Goal: Task Accomplishment & Management: Manage account settings

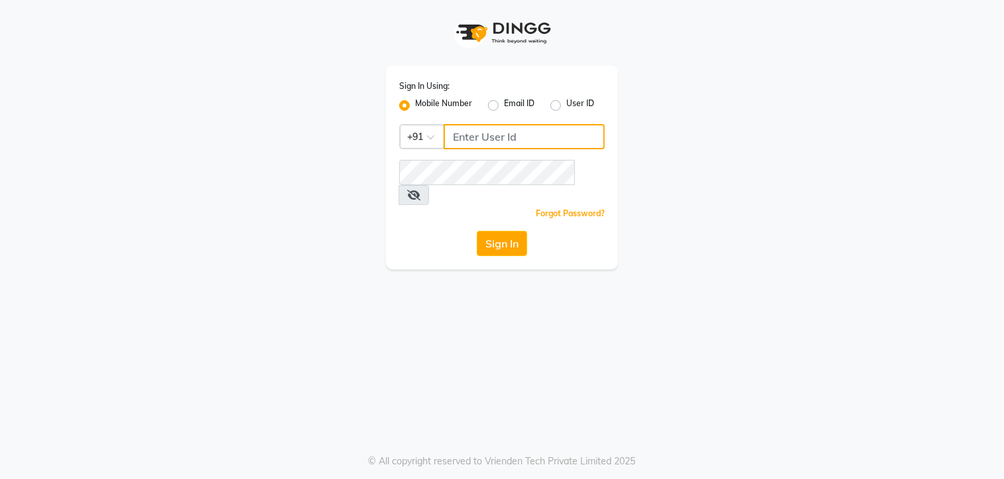
click at [454, 139] on input "Username" at bounding box center [524, 136] width 161 height 25
type input "8921473380"
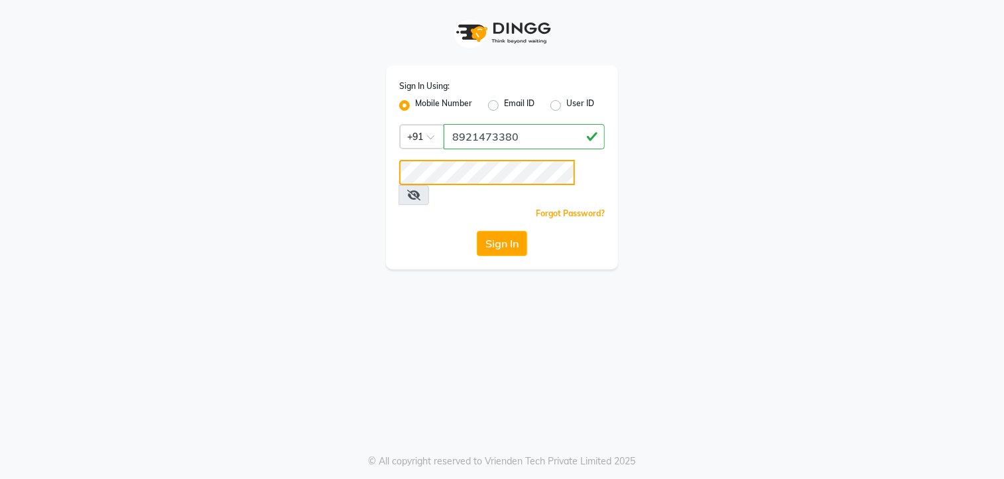
click at [477, 231] on button "Sign In" at bounding box center [502, 243] width 50 height 25
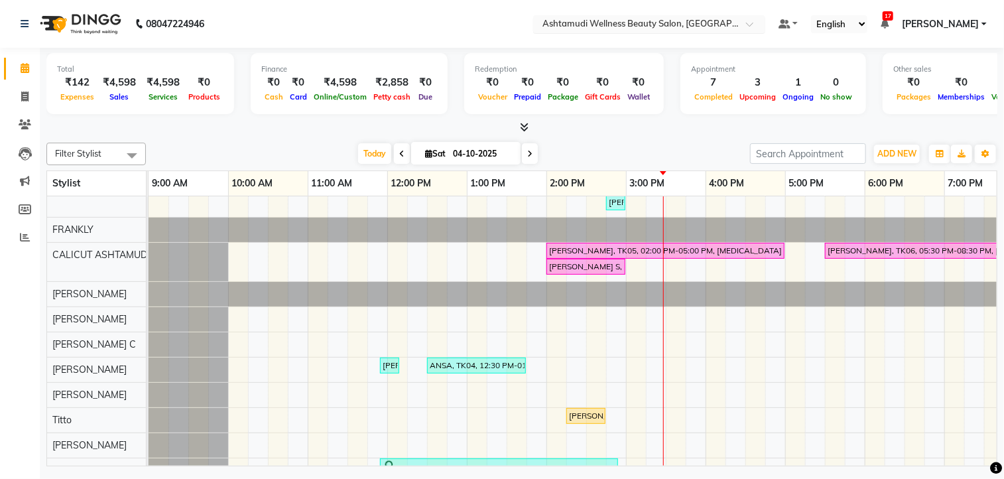
click at [708, 27] on input "text" at bounding box center [636, 25] width 192 height 13
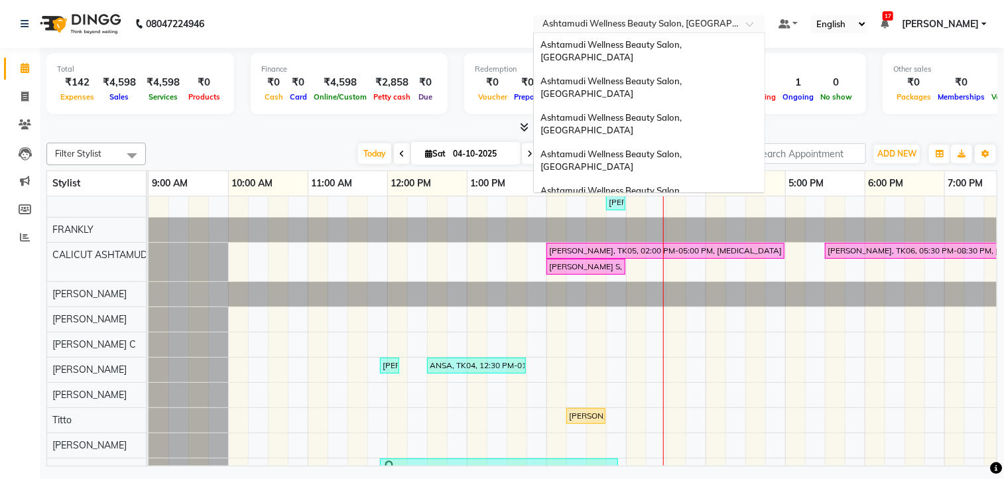
scroll to position [207, 0]
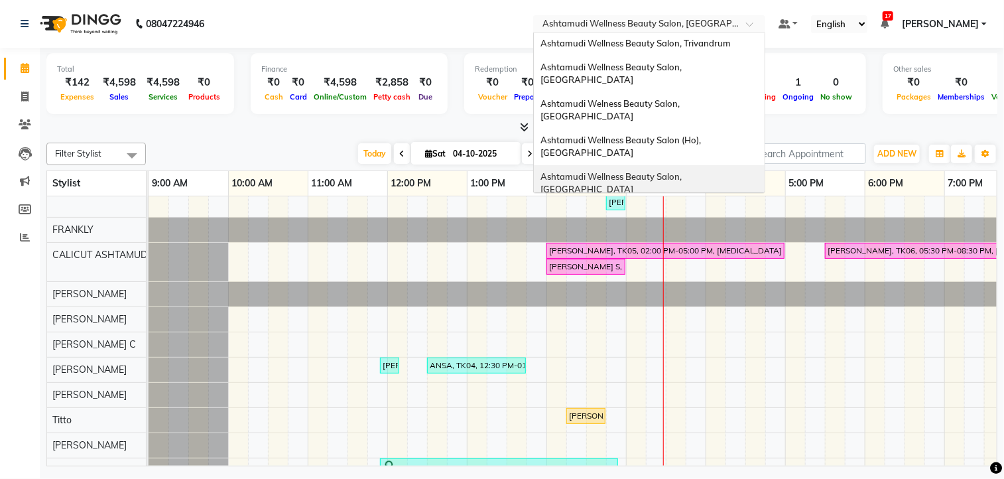
click at [702, 165] on div "Ashtamudi Wellness Beauty Salon, [GEOGRAPHIC_DATA]" at bounding box center [649, 183] width 231 height 36
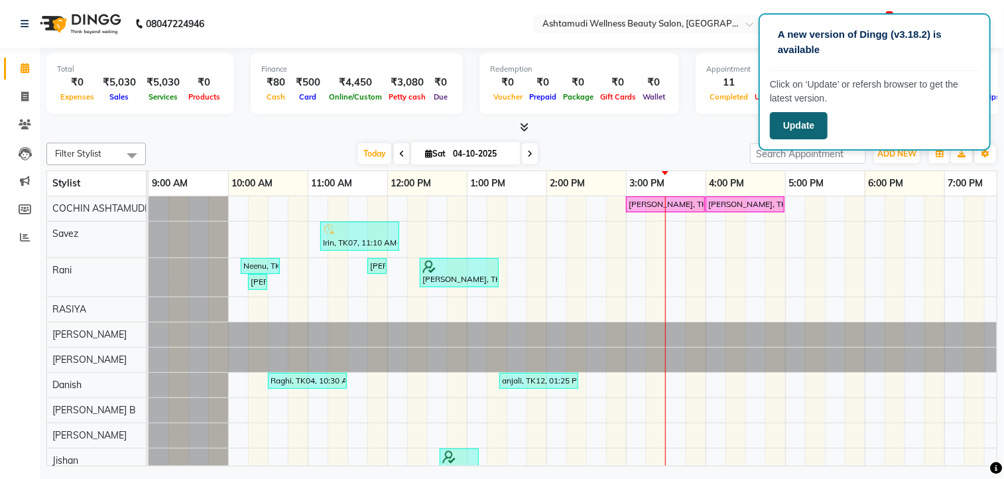
click at [787, 125] on button "Update" at bounding box center [799, 125] width 58 height 27
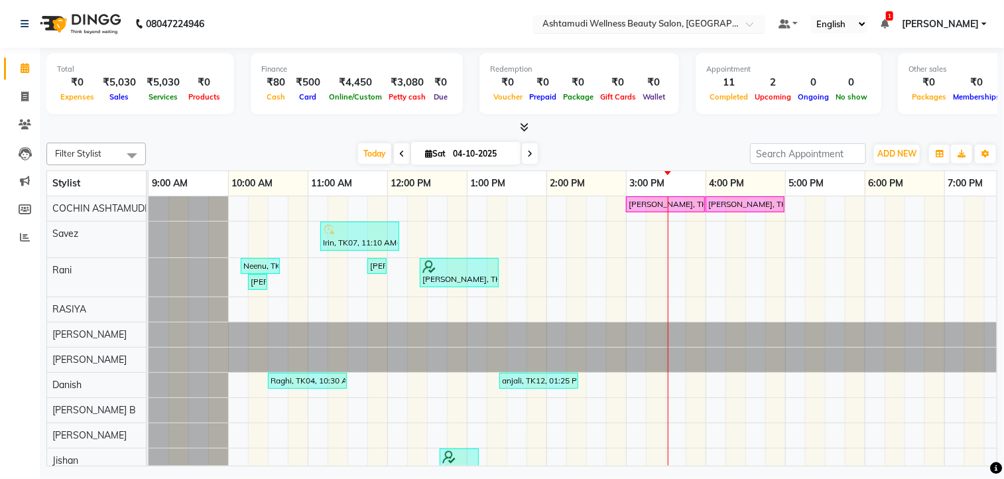
click at [674, 19] on input "text" at bounding box center [636, 25] width 192 height 13
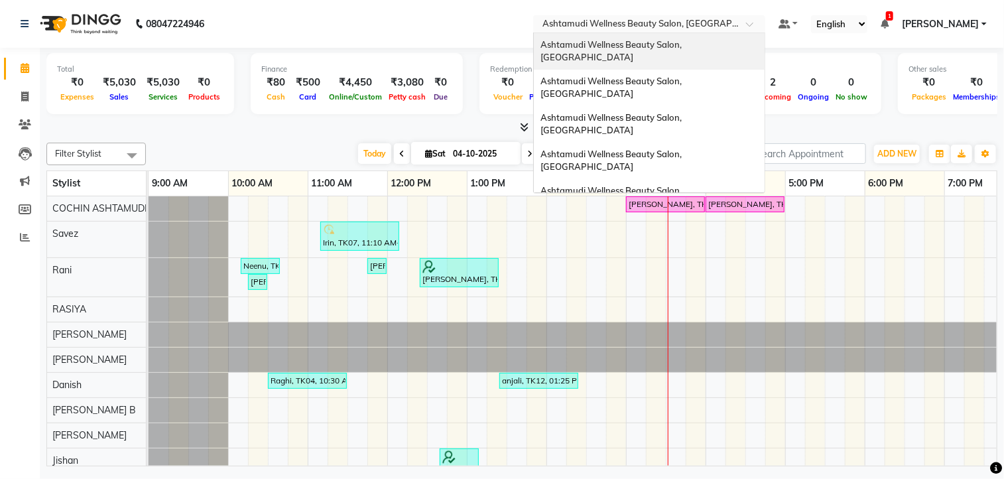
click at [684, 46] on span "Ashtamudi Wellness Beauty Salon, [GEOGRAPHIC_DATA]" at bounding box center [612, 51] width 143 height 24
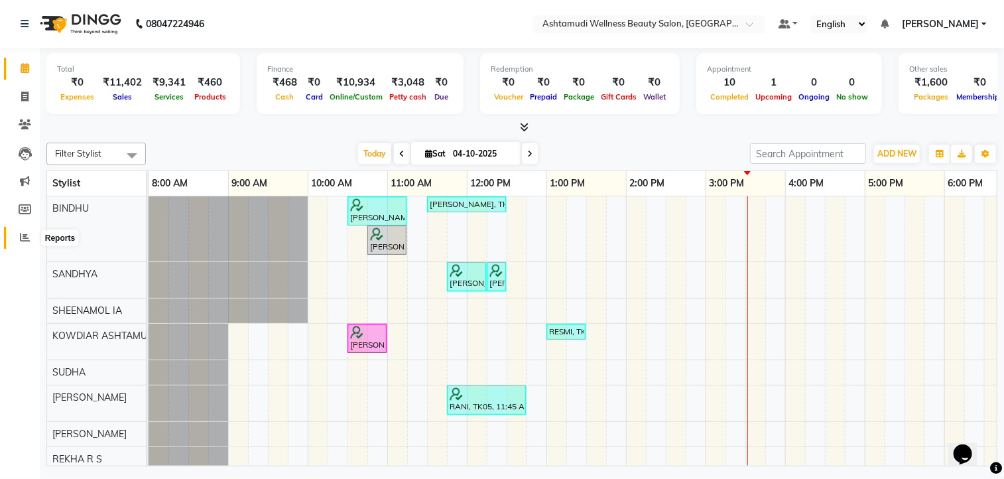
click at [21, 239] on icon at bounding box center [25, 237] width 10 height 10
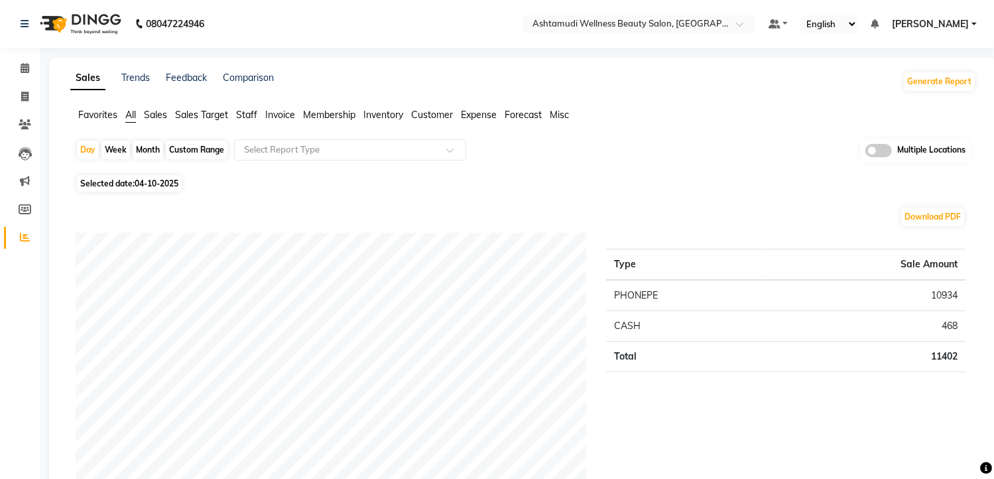
click at [173, 179] on span "04-10-2025" at bounding box center [157, 183] width 44 height 10
select select "10"
select select "2025"
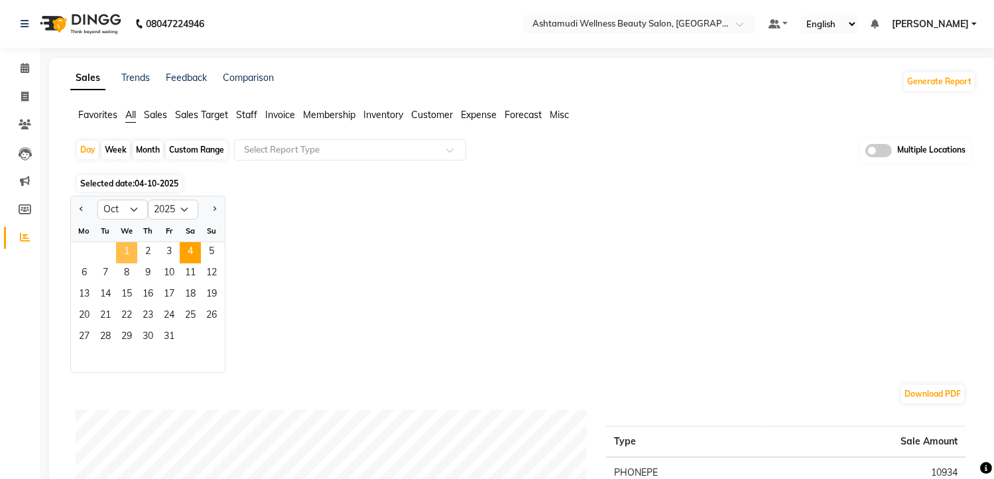
click at [124, 253] on span "1" at bounding box center [126, 252] width 21 height 21
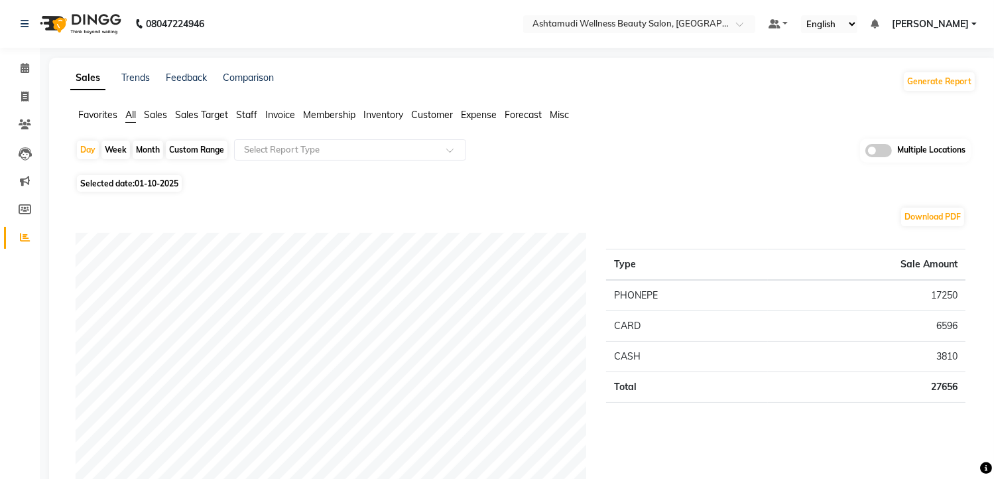
click at [166, 188] on span "01-10-2025" at bounding box center [157, 183] width 44 height 10
select select "10"
select select "2025"
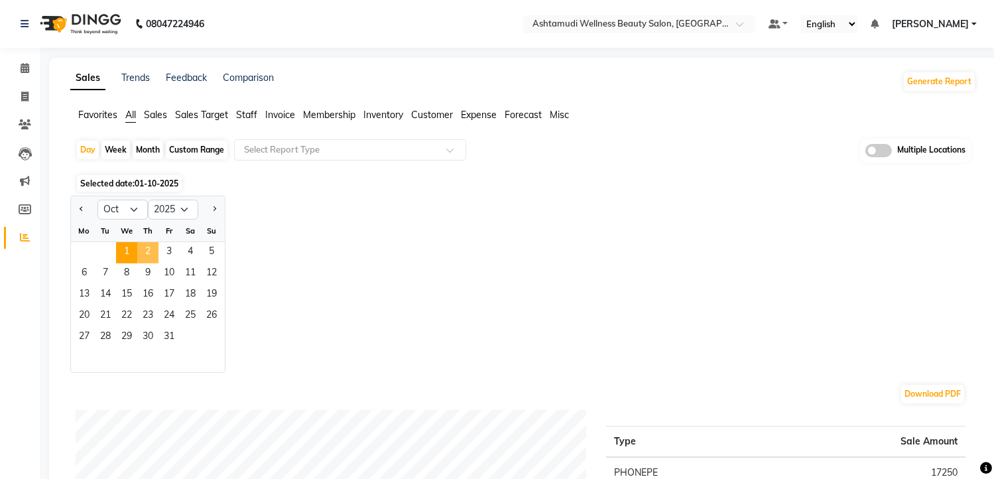
click at [153, 253] on span "2" at bounding box center [147, 252] width 21 height 21
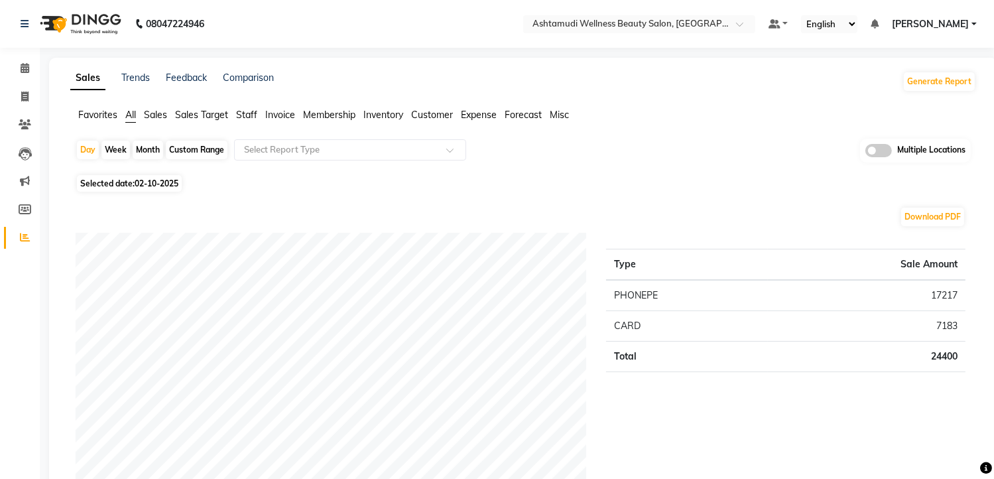
click at [163, 181] on span "02-10-2025" at bounding box center [157, 183] width 44 height 10
select select "10"
select select "2025"
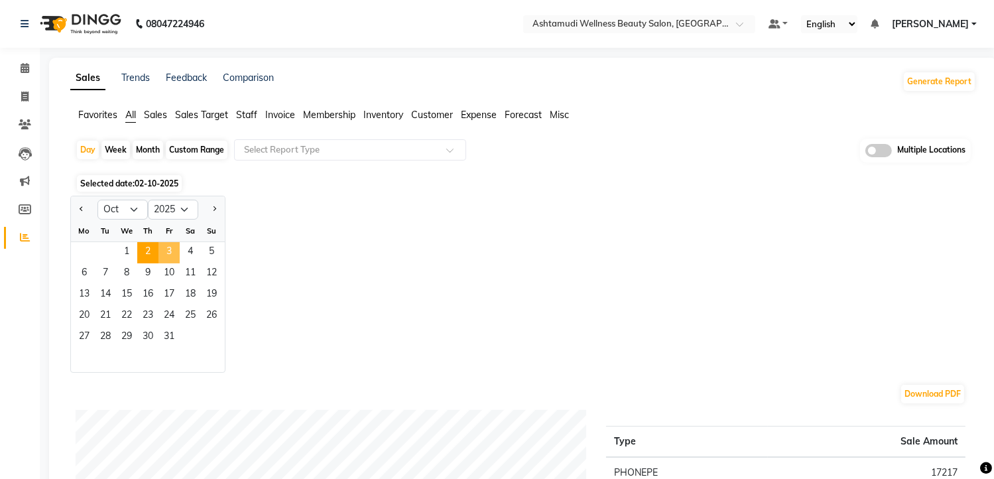
click at [163, 248] on span "3" at bounding box center [169, 252] width 21 height 21
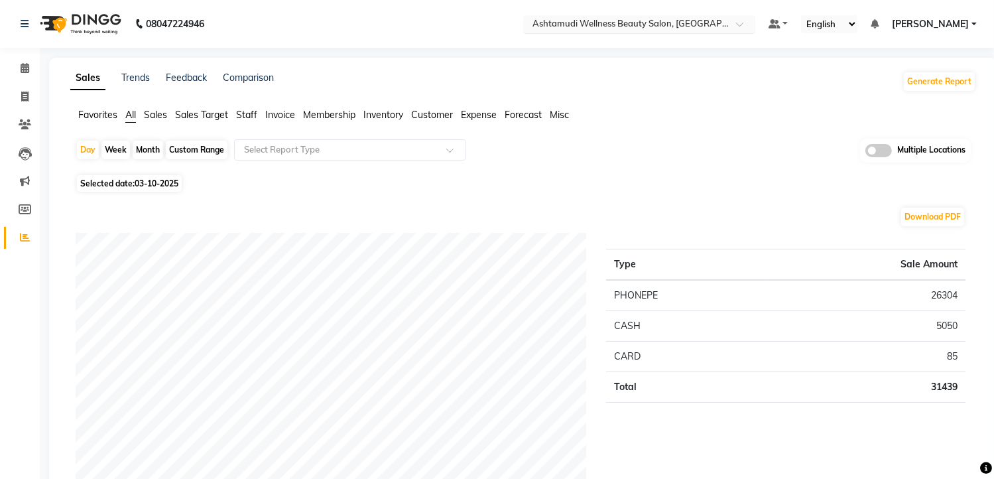
click at [594, 23] on input "text" at bounding box center [626, 25] width 192 height 13
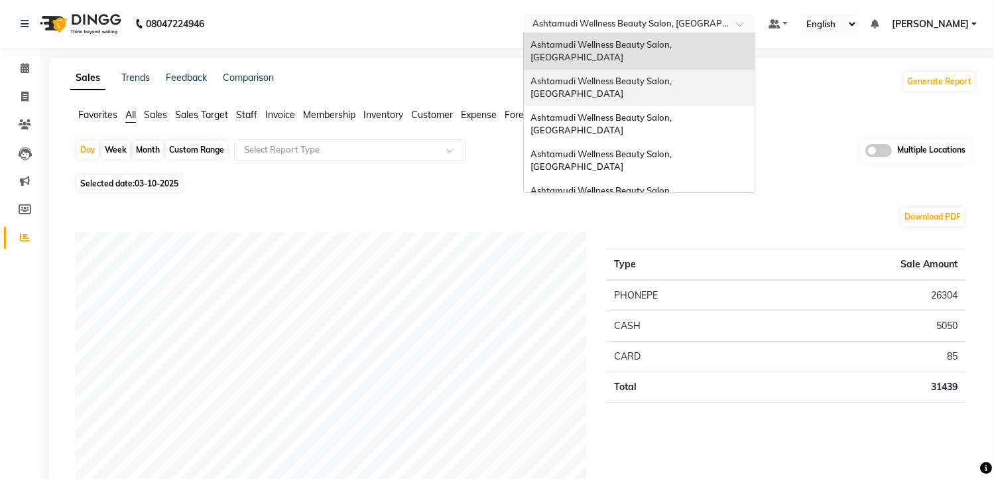
click at [647, 78] on div "Ashtamudi Wellness Beauty Salon, [GEOGRAPHIC_DATA]" at bounding box center [639, 88] width 231 height 36
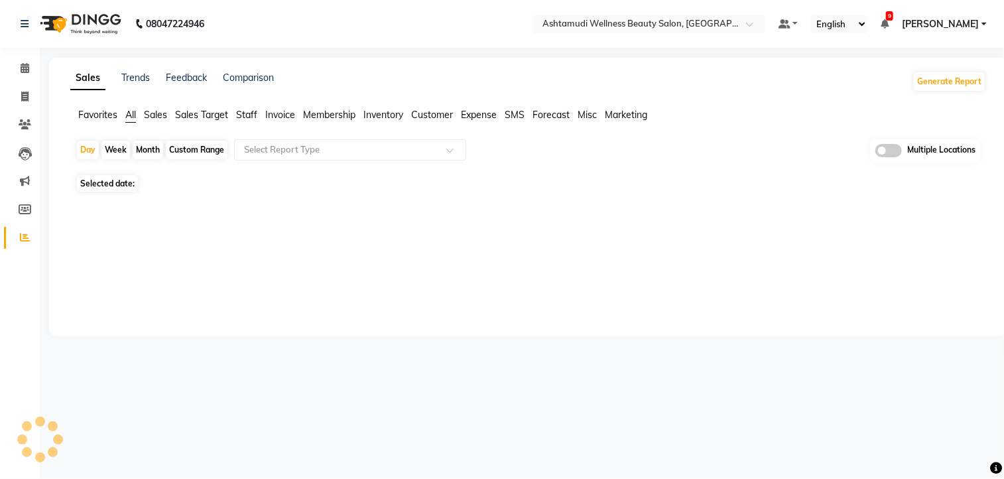
select select "en"
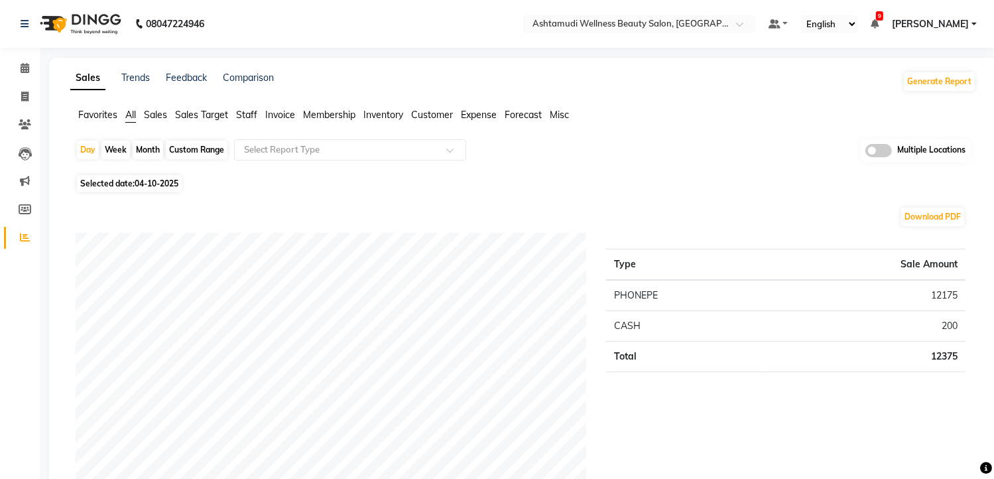
click at [157, 184] on span "04-10-2025" at bounding box center [157, 183] width 44 height 10
select select "10"
select select "2025"
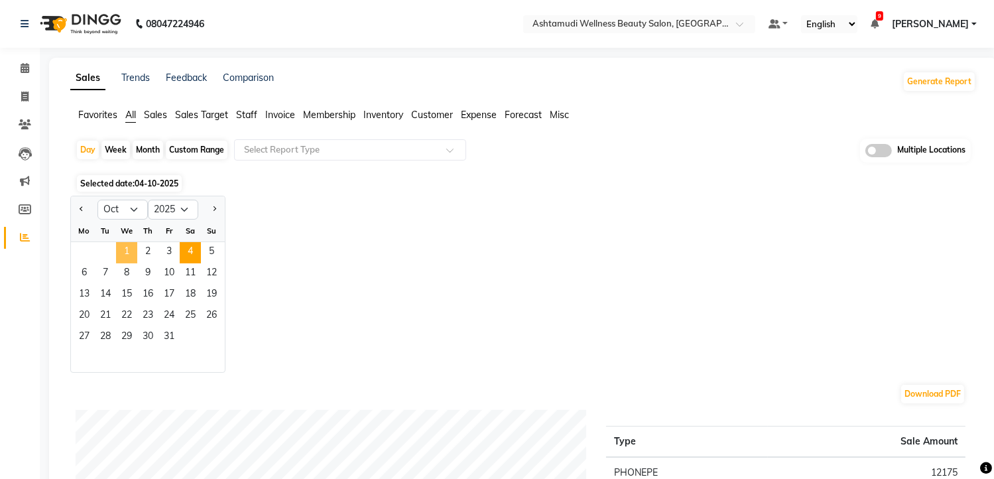
click at [130, 252] on span "1" at bounding box center [126, 252] width 21 height 21
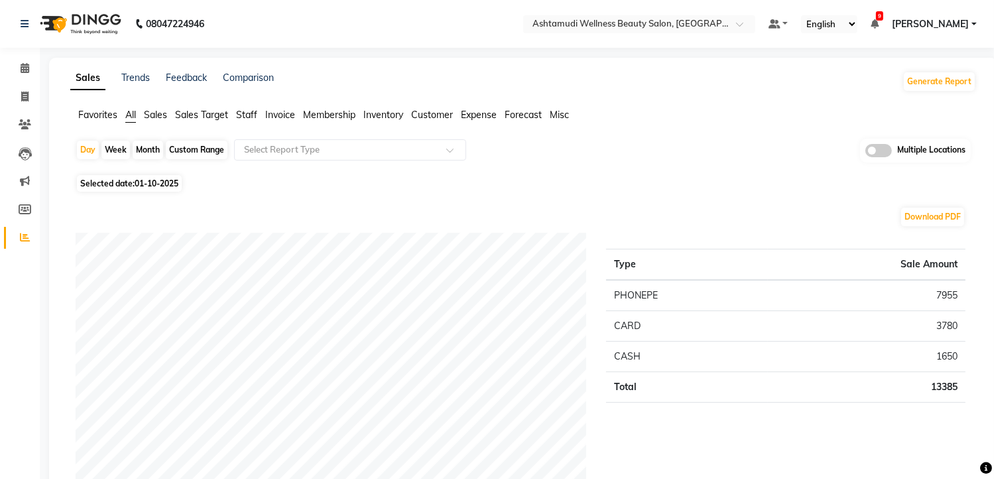
click at [169, 180] on span "01-10-2025" at bounding box center [157, 183] width 44 height 10
select select "10"
select select "2025"
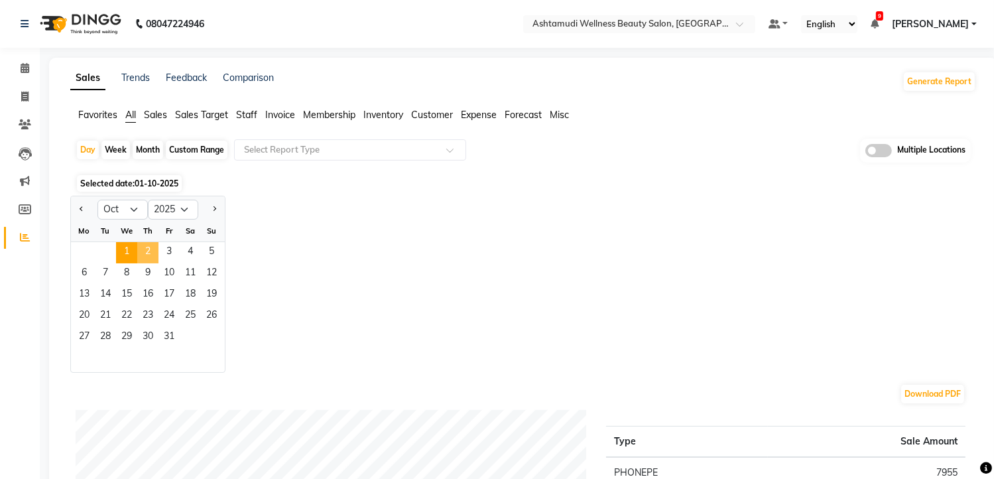
click at [147, 251] on span "2" at bounding box center [147, 252] width 21 height 21
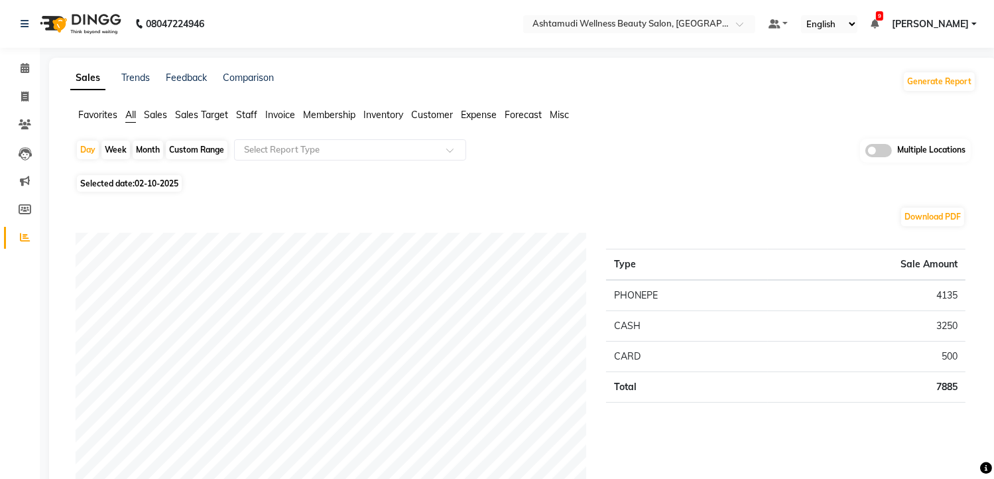
click at [164, 188] on span "02-10-2025" at bounding box center [157, 183] width 44 height 10
select select "10"
select select "2025"
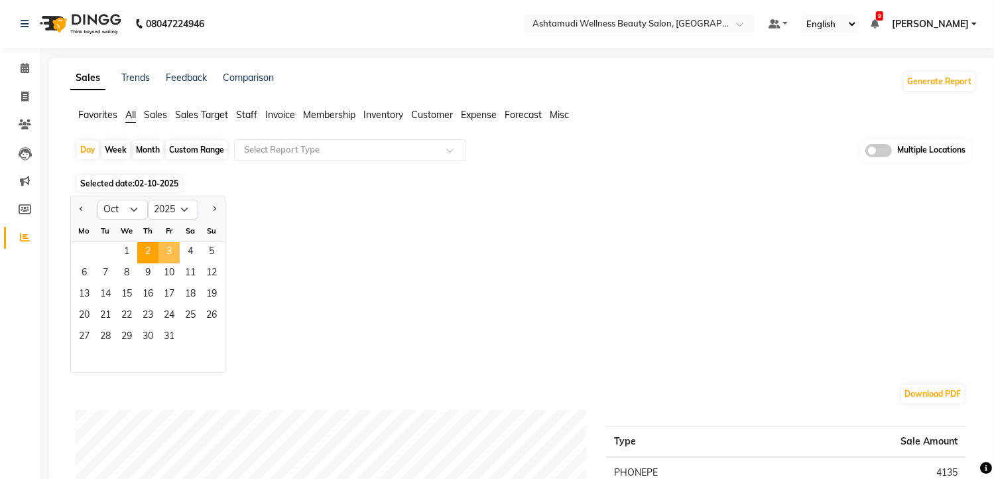
click at [174, 247] on span "3" at bounding box center [169, 252] width 21 height 21
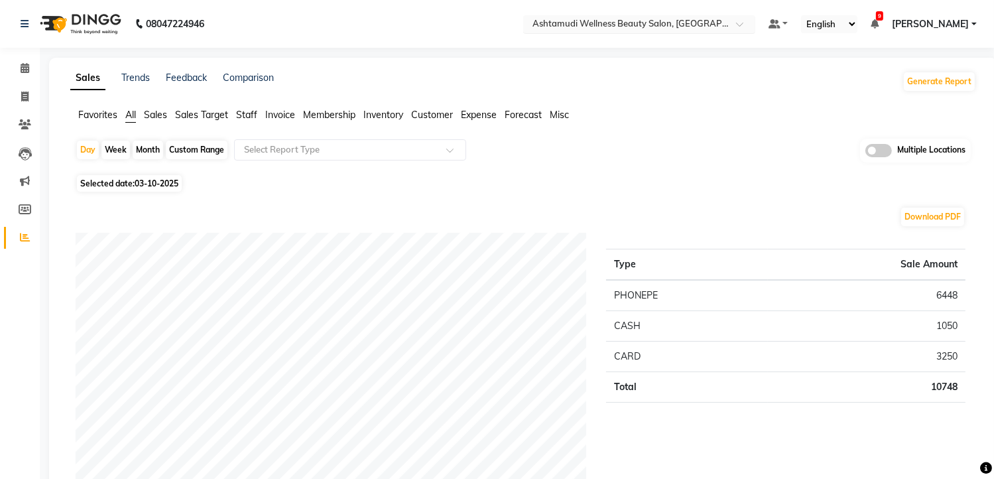
click at [682, 22] on input "text" at bounding box center [626, 25] width 192 height 13
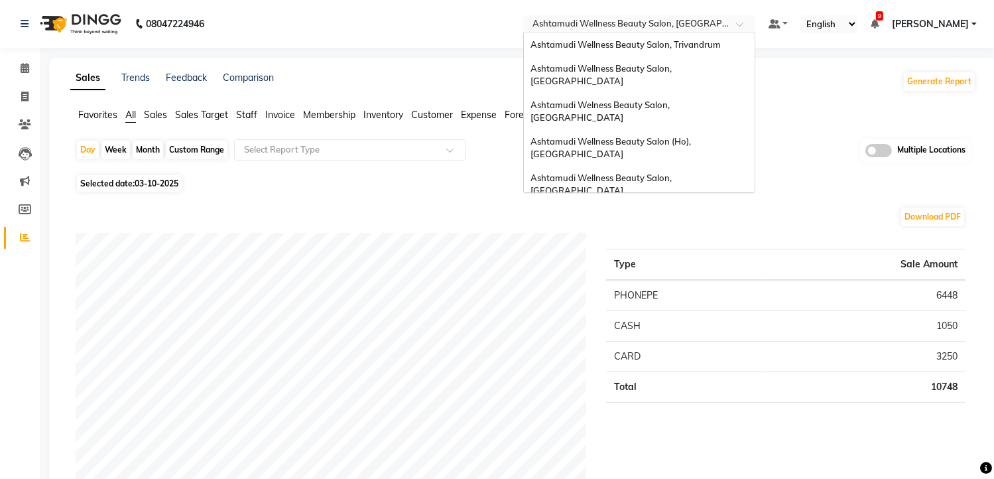
scroll to position [207, 0]
click at [674, 304] on span "Ashtamudi Unisex Salon, Dreams Mall, Dreams Mall Kottiyam" at bounding box center [636, 316] width 210 height 24
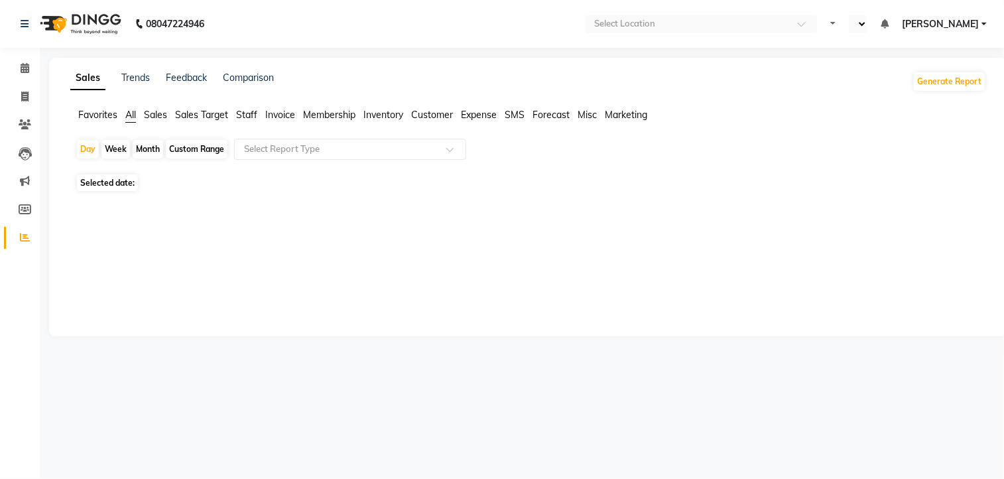
select select "en"
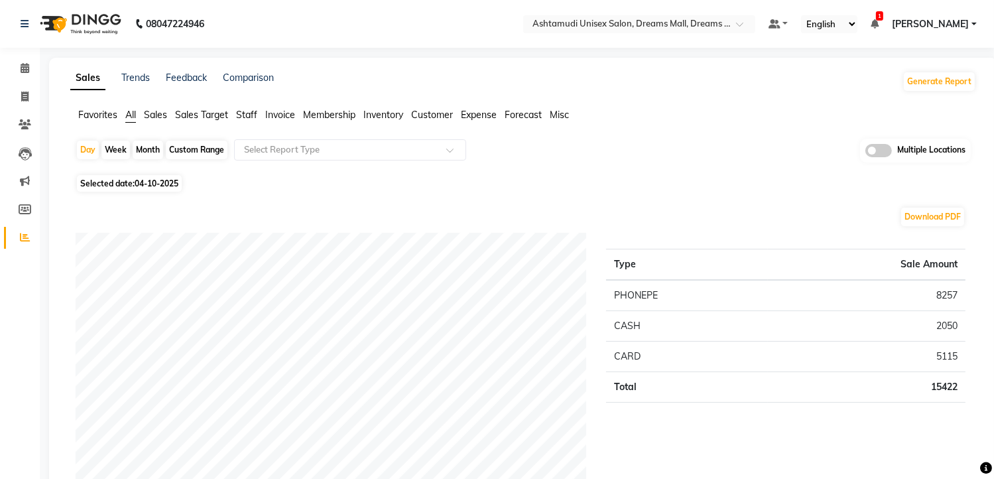
click at [172, 184] on span "04-10-2025" at bounding box center [157, 183] width 44 height 10
select select "10"
select select "2025"
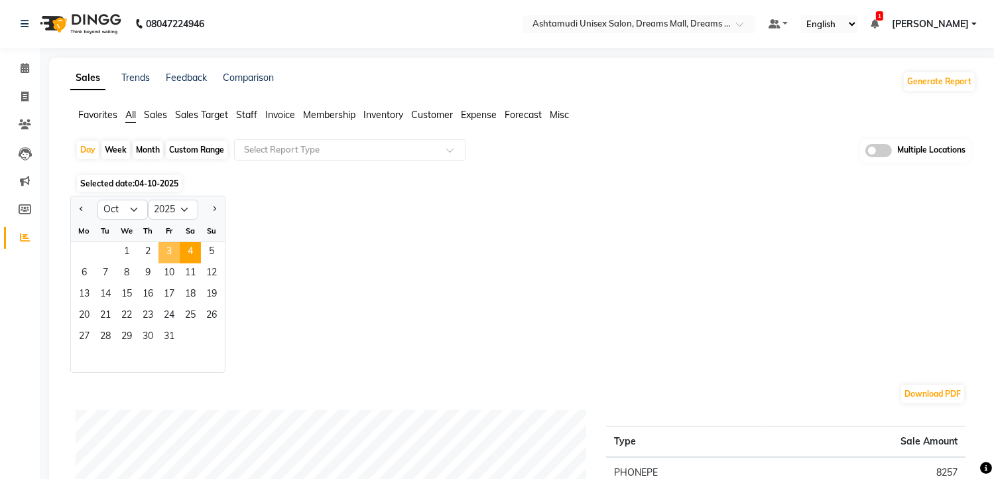
click at [178, 246] on span "3" at bounding box center [169, 252] width 21 height 21
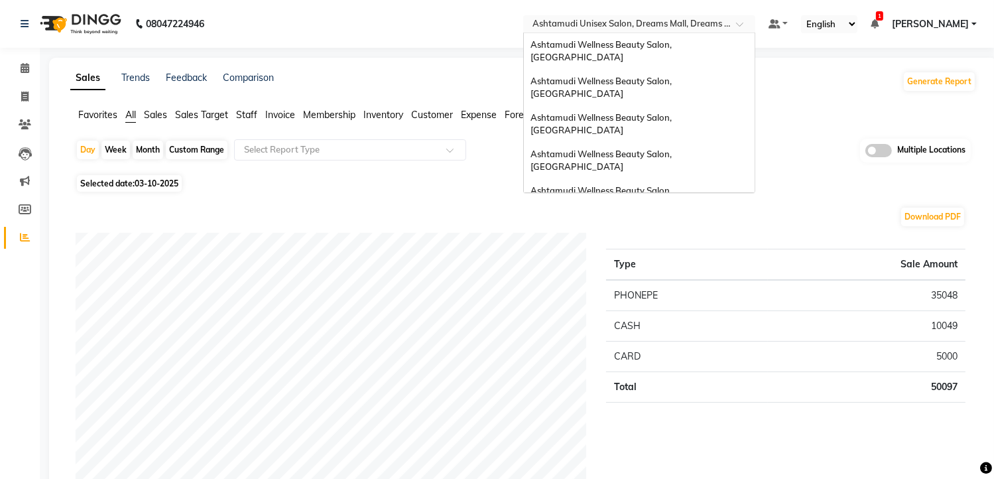
click at [640, 21] on input "text" at bounding box center [626, 25] width 192 height 13
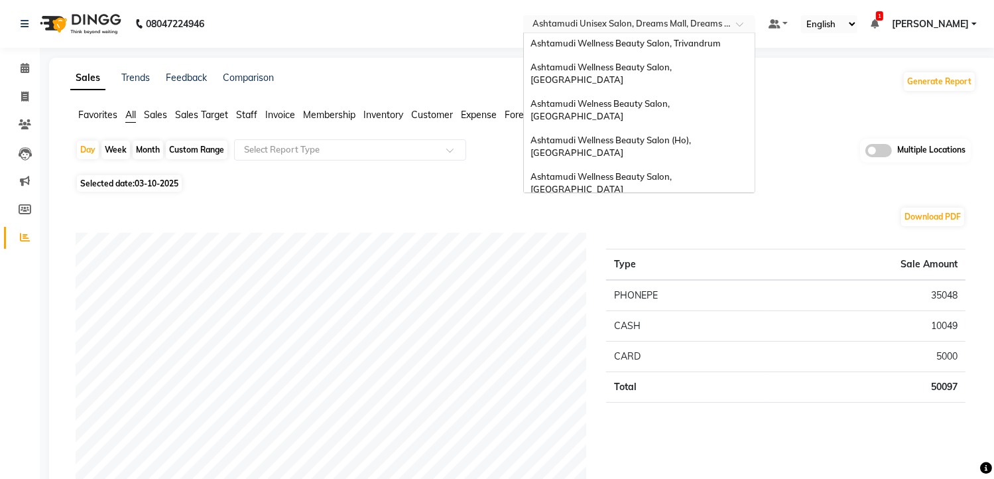
click at [661, 202] on div "Ashtamudi Wellness Beauty Salon, [GEOGRAPHIC_DATA]" at bounding box center [639, 220] width 231 height 36
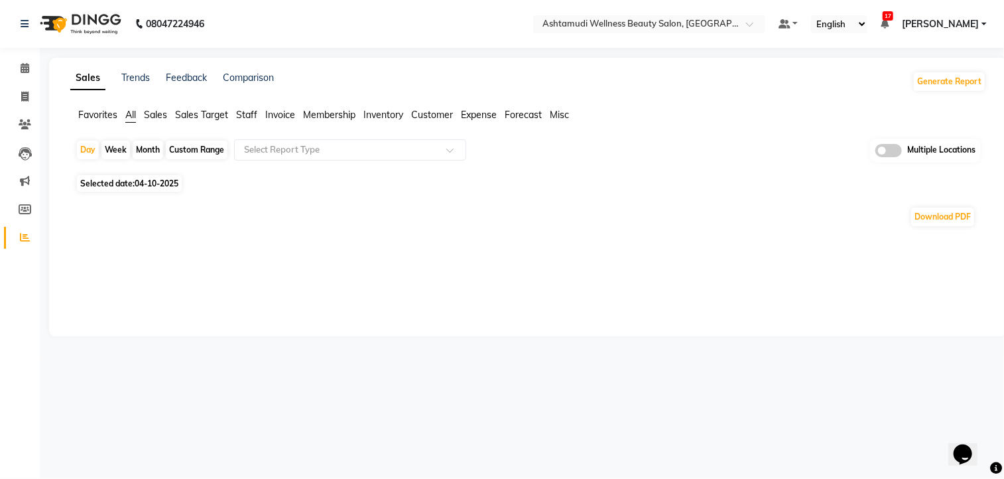
click at [169, 191] on span "Selected date: [DATE]" at bounding box center [129, 183] width 105 height 17
click at [158, 184] on span "04-10-2025" at bounding box center [157, 183] width 44 height 10
select select "10"
select select "2025"
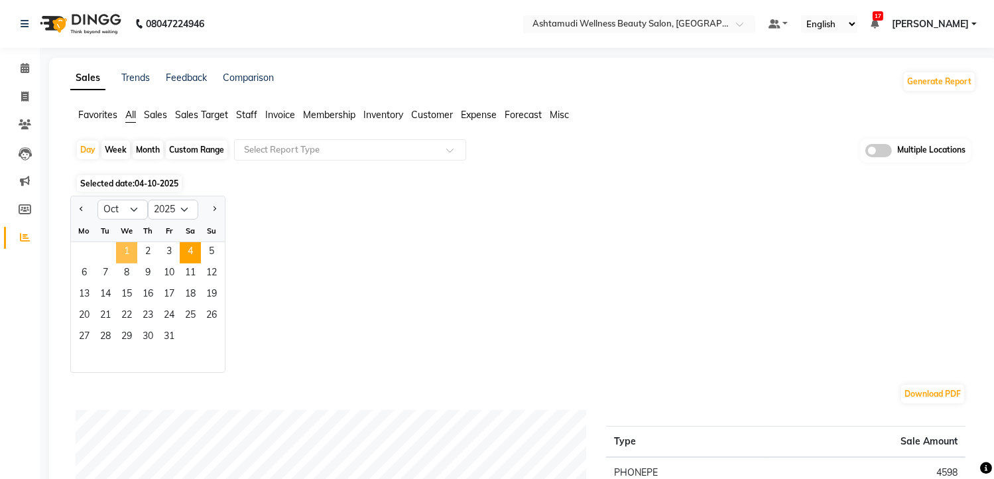
click at [135, 243] on span "1" at bounding box center [126, 252] width 21 height 21
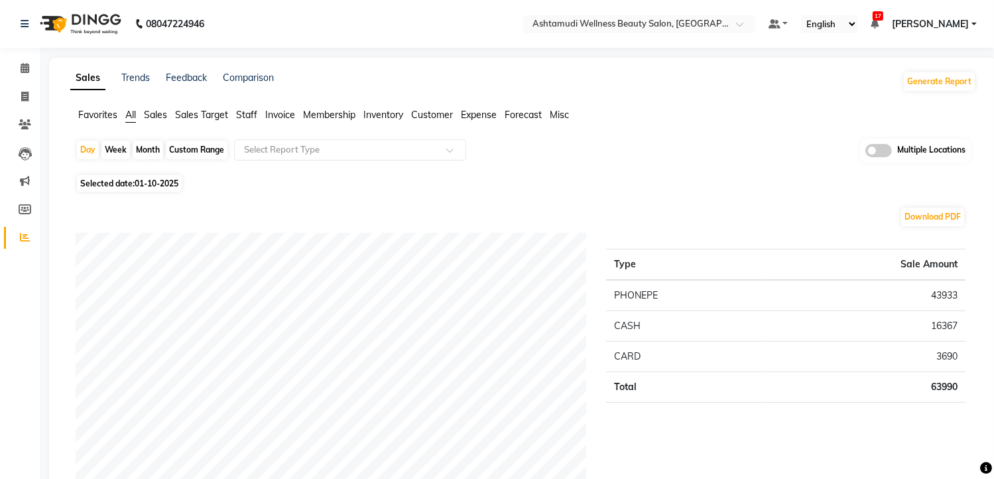
click at [153, 184] on span "01-10-2025" at bounding box center [157, 183] width 44 height 10
select select "10"
select select "2025"
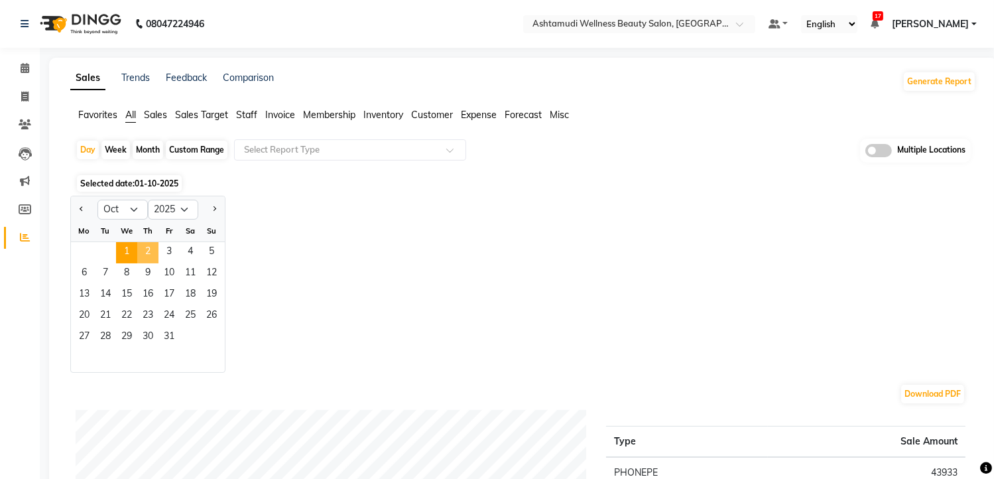
click at [147, 247] on span "2" at bounding box center [147, 252] width 21 height 21
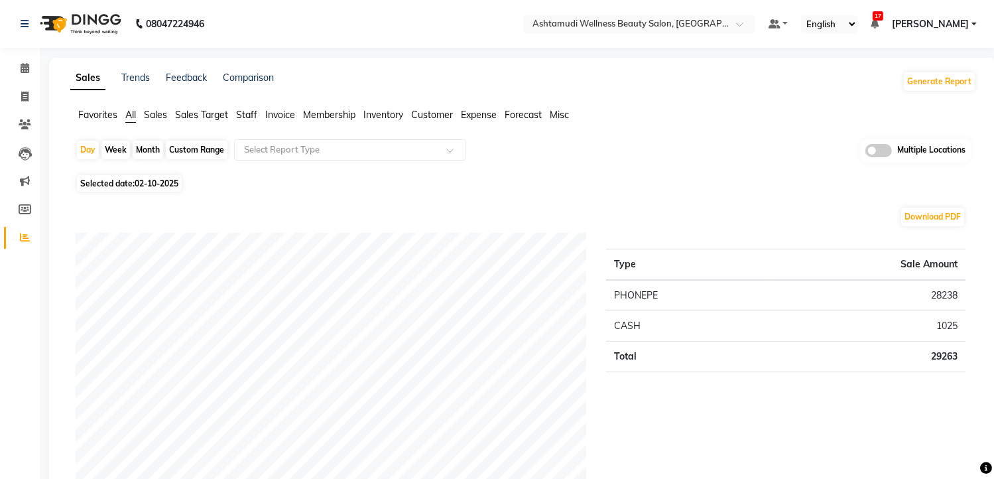
click at [169, 185] on span "02-10-2025" at bounding box center [157, 183] width 44 height 10
select select "10"
select select "2025"
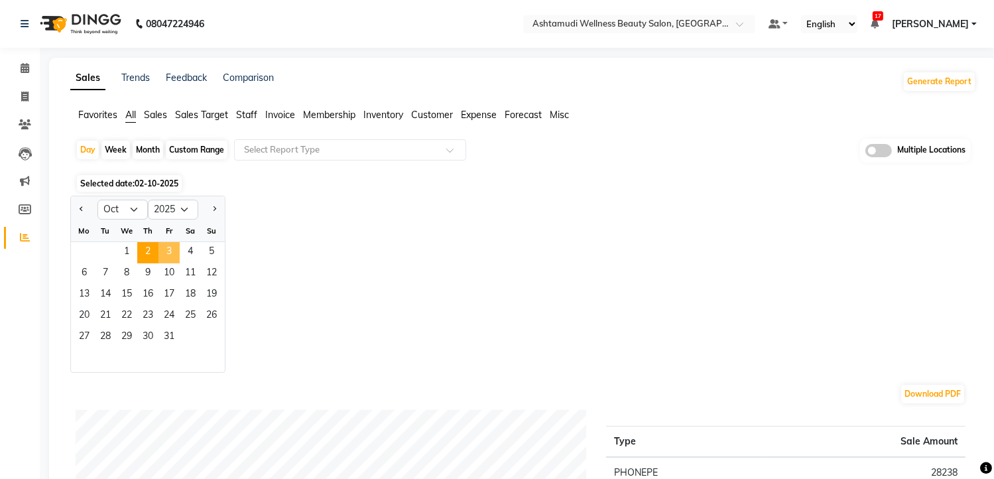
click at [170, 250] on span "3" at bounding box center [169, 252] width 21 height 21
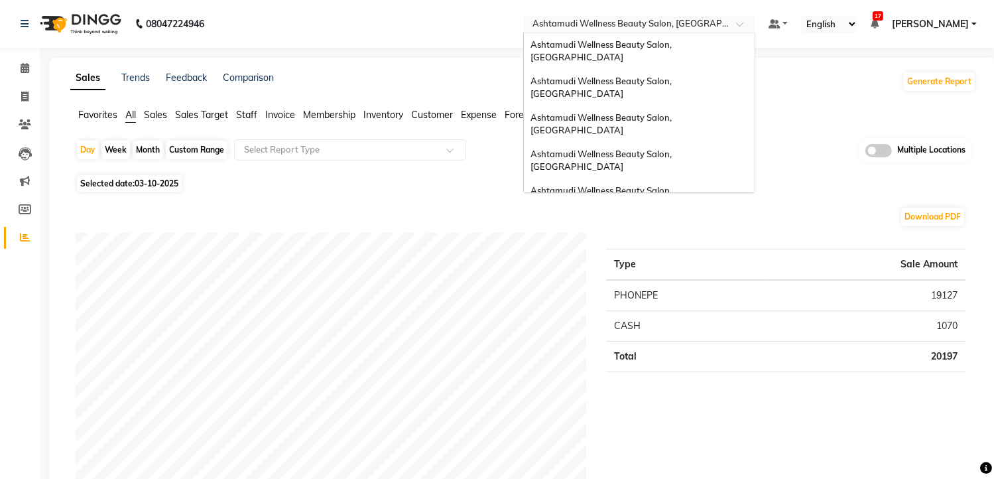
click at [645, 25] on input "text" at bounding box center [626, 25] width 192 height 13
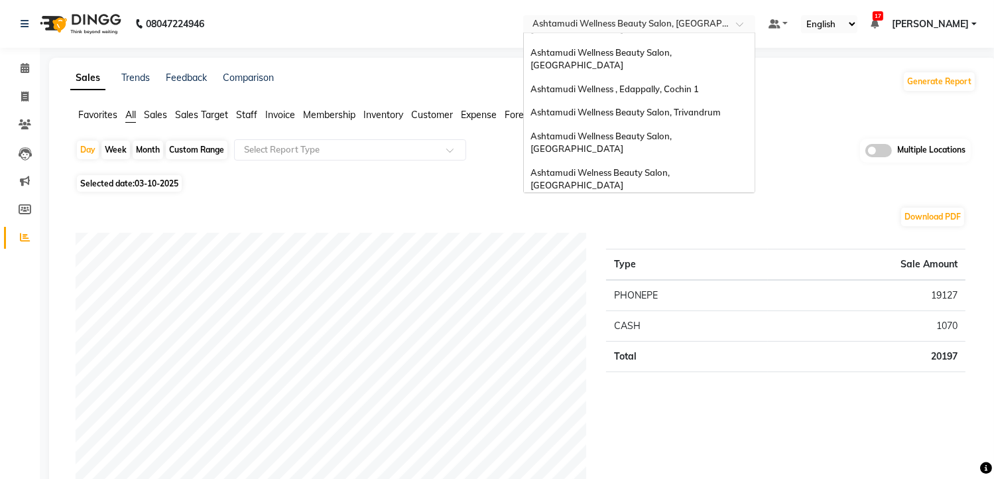
scroll to position [133, 0]
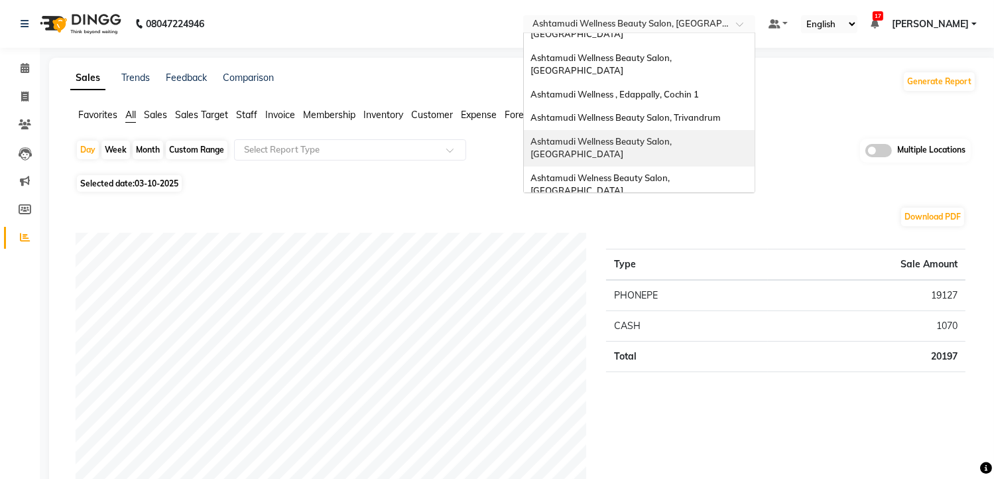
click at [674, 136] on span "Ashtamudi Wellness Beauty Salon, [GEOGRAPHIC_DATA]" at bounding box center [602, 148] width 143 height 24
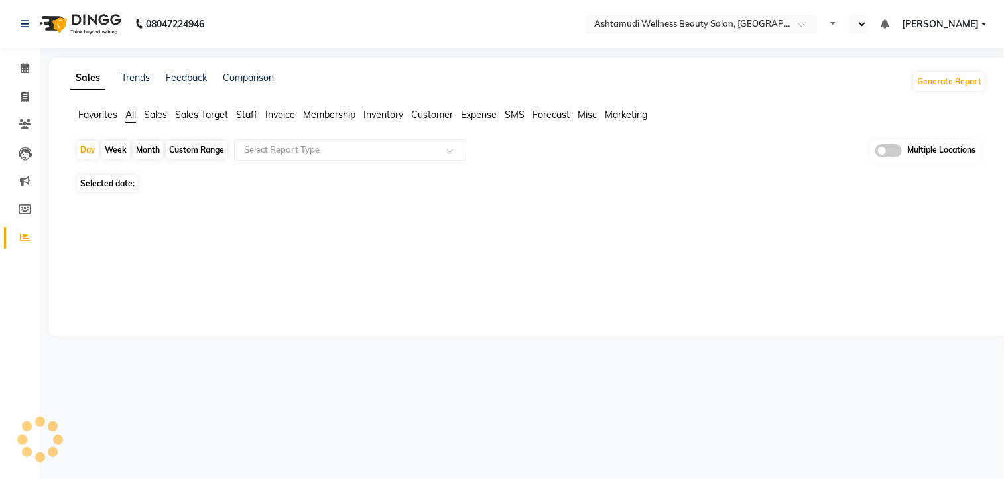
select select "en"
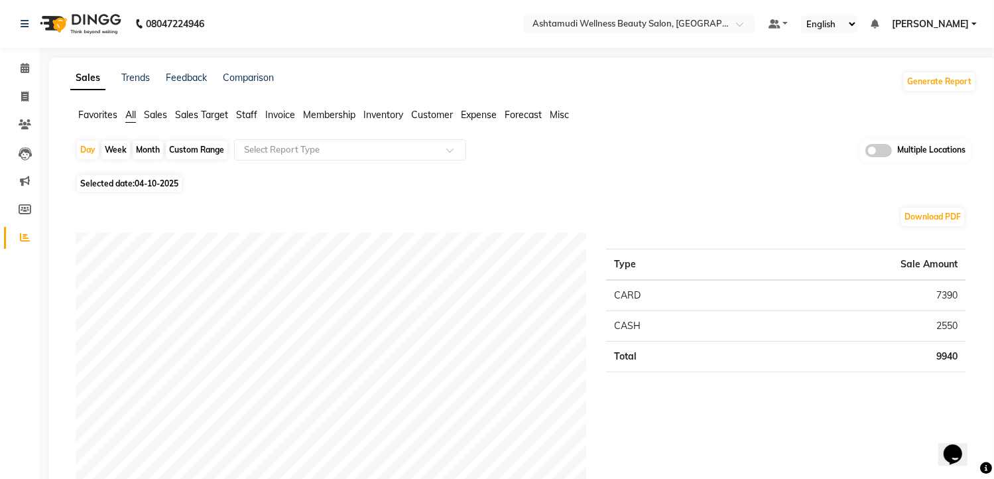
click at [164, 182] on span "04-10-2025" at bounding box center [157, 183] width 44 height 10
select select "10"
select select "2025"
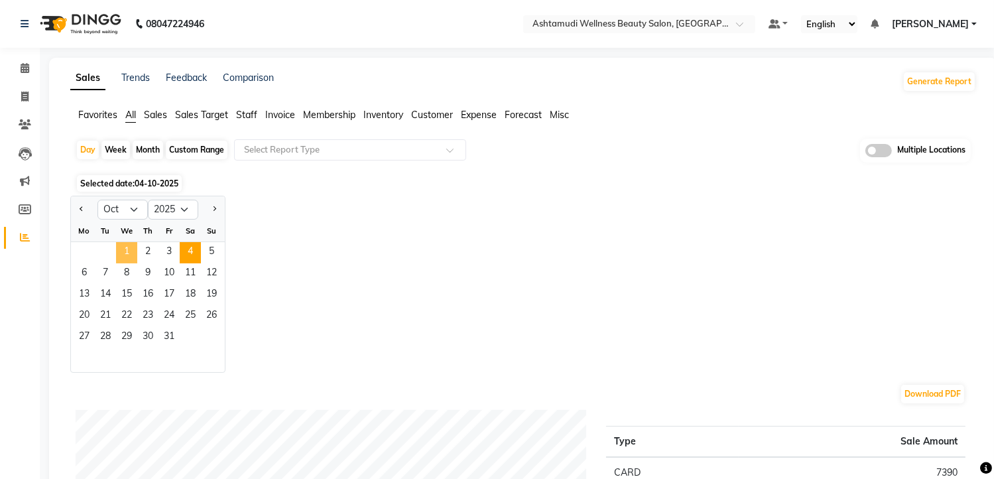
click at [131, 250] on span "1" at bounding box center [126, 252] width 21 height 21
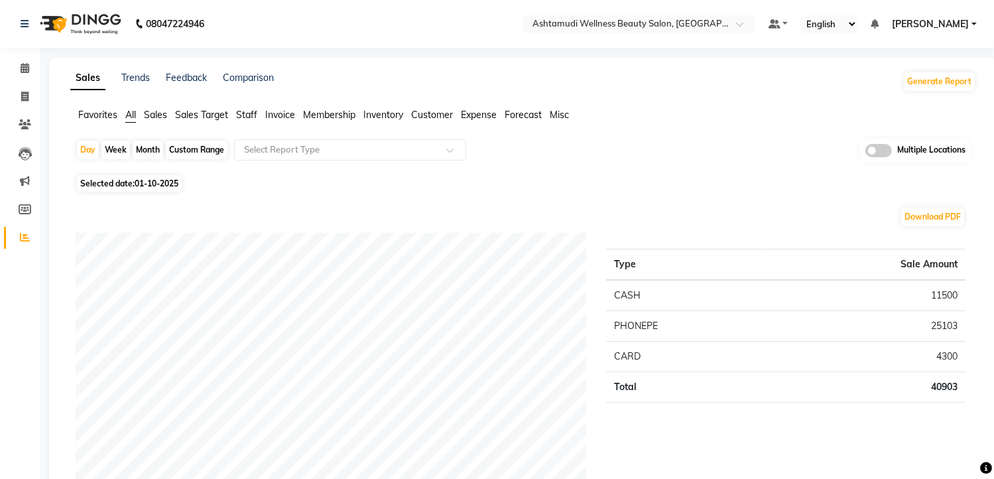
click at [154, 185] on span "01-10-2025" at bounding box center [157, 183] width 44 height 10
select select "10"
select select "2025"
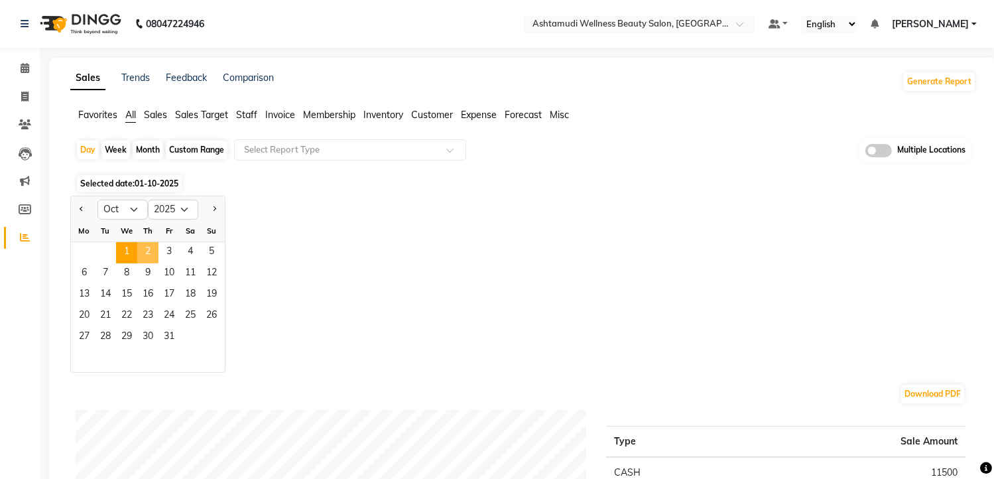
click at [143, 242] on span "2" at bounding box center [147, 252] width 21 height 21
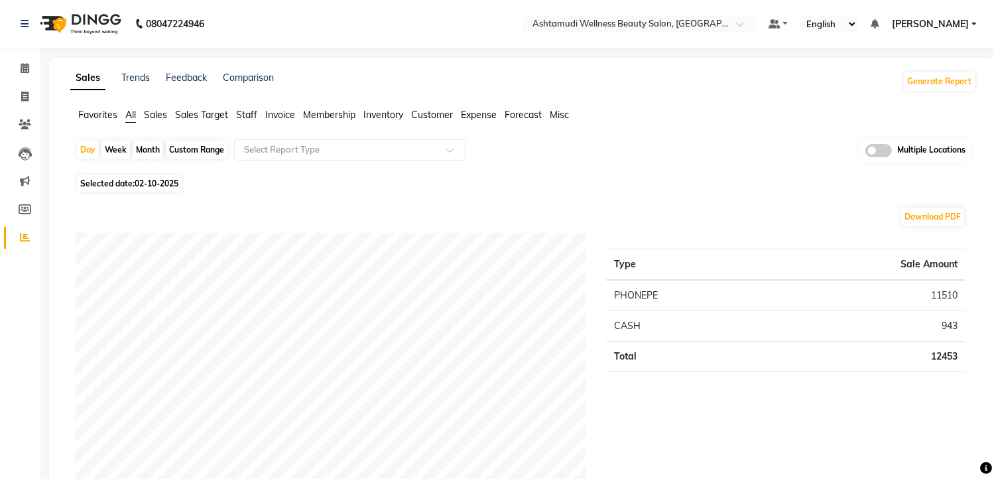
click at [148, 184] on span "02-10-2025" at bounding box center [157, 183] width 44 height 10
select select "10"
select select "2025"
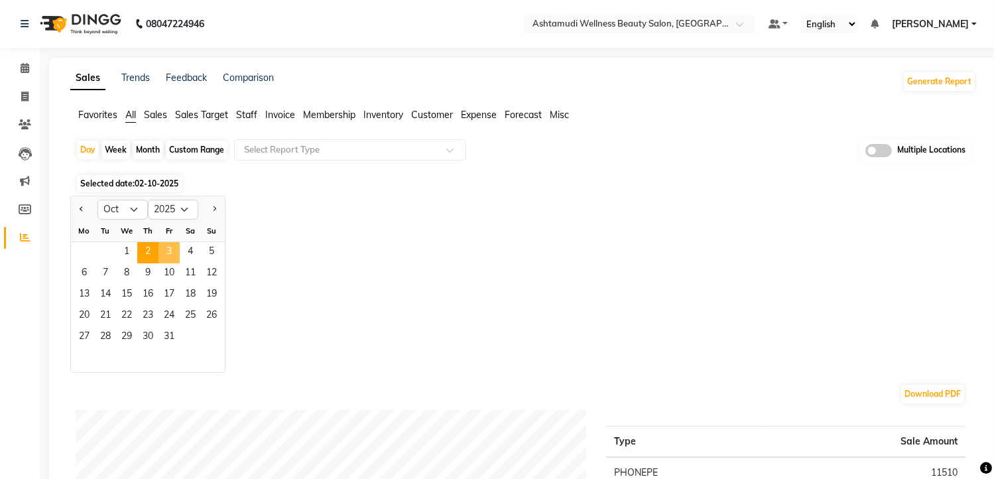
click at [164, 245] on span "3" at bounding box center [169, 252] width 21 height 21
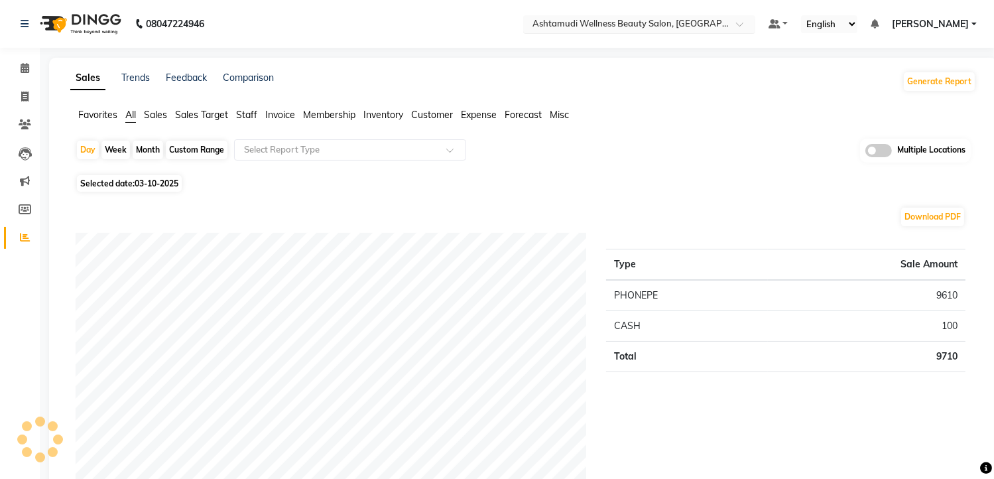
click at [667, 23] on input "text" at bounding box center [626, 25] width 192 height 13
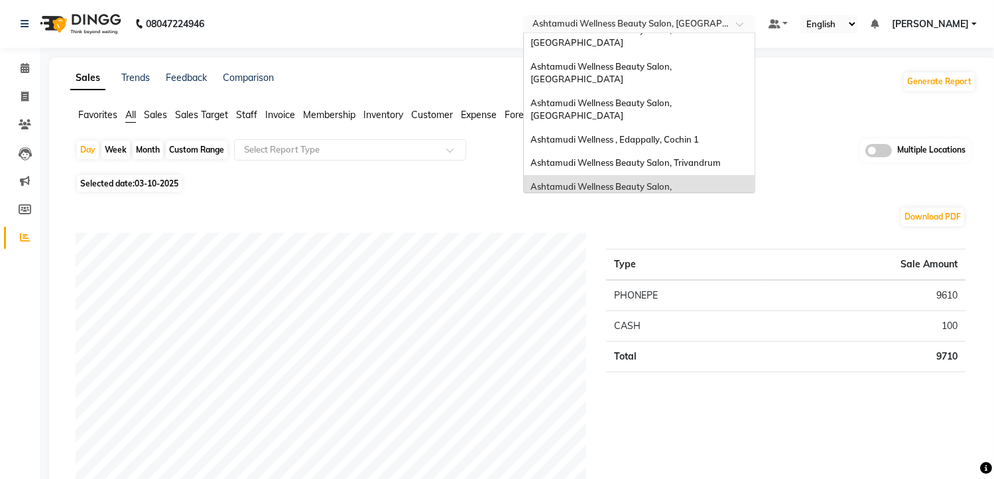
scroll to position [74, 0]
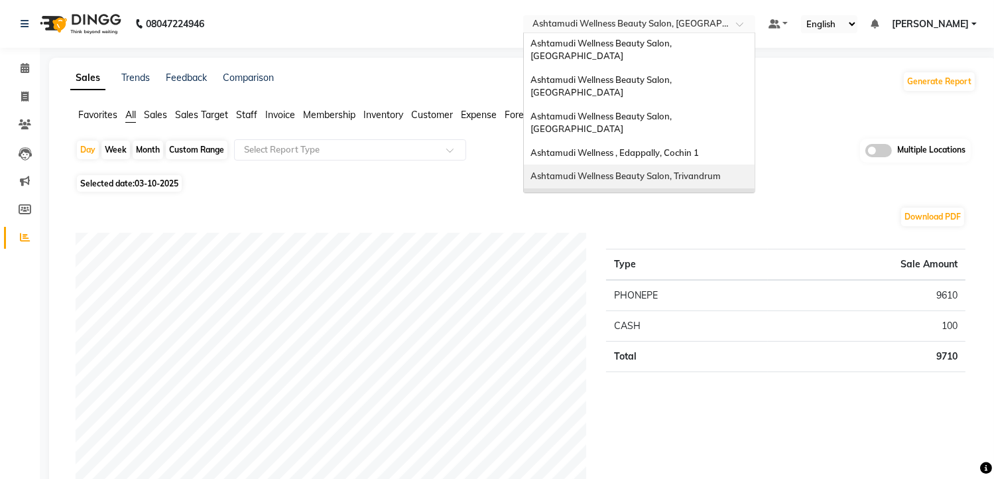
click at [675, 170] on span "Ashtamudi Wellness Beauty Salon, Trivandrum" at bounding box center [626, 175] width 190 height 11
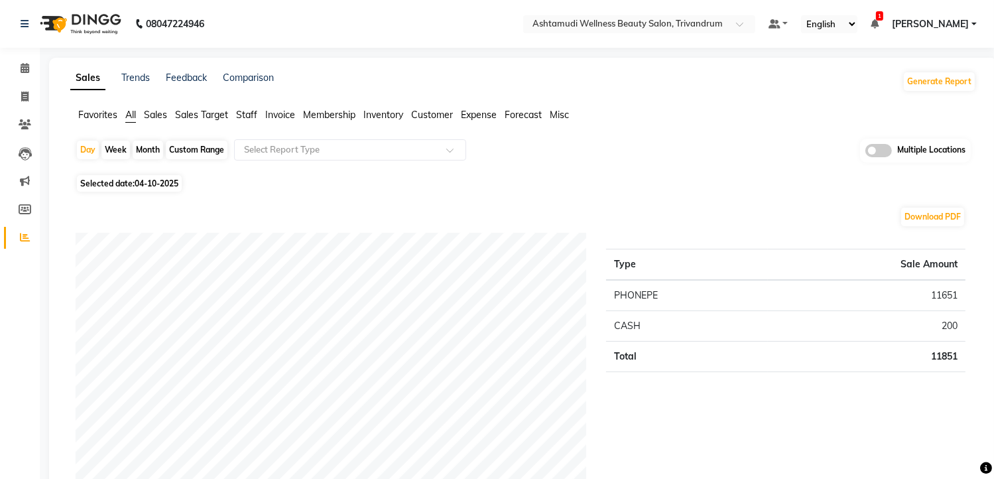
click at [164, 180] on span "04-10-2025" at bounding box center [157, 183] width 44 height 10
select select "10"
select select "2025"
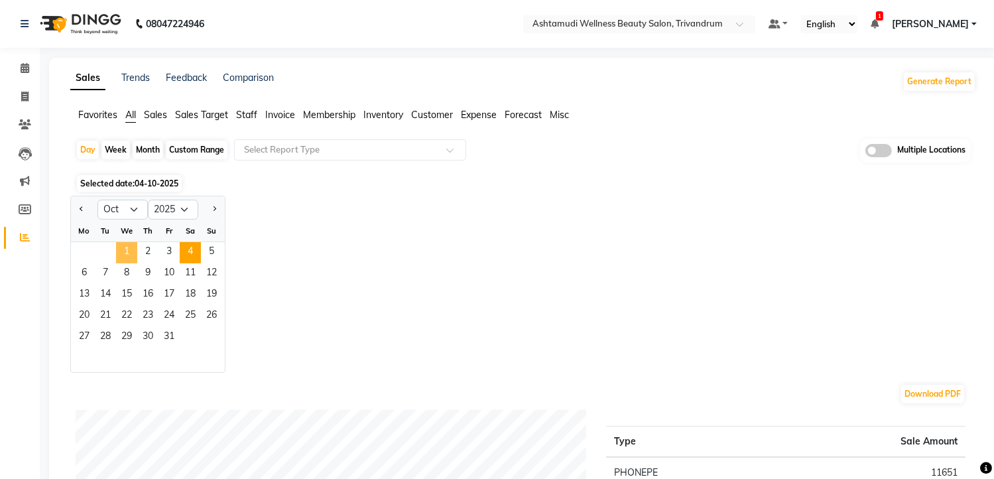
click at [132, 253] on span "1" at bounding box center [126, 252] width 21 height 21
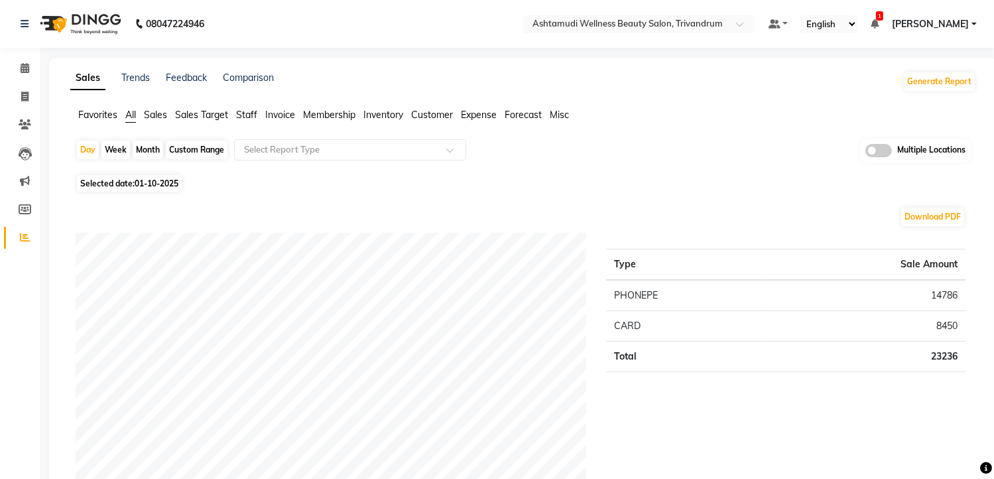
click at [152, 184] on span "01-10-2025" at bounding box center [157, 183] width 44 height 10
select select "10"
select select "2025"
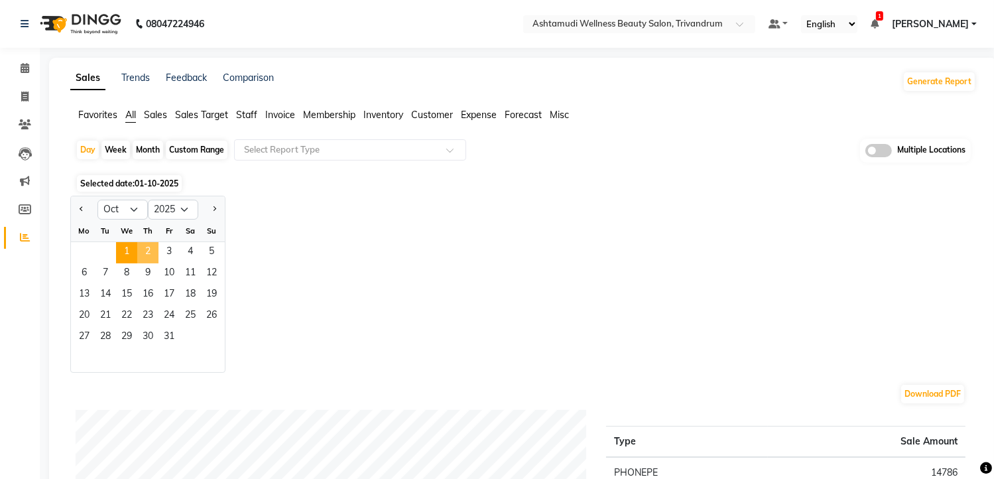
click at [143, 249] on span "2" at bounding box center [147, 252] width 21 height 21
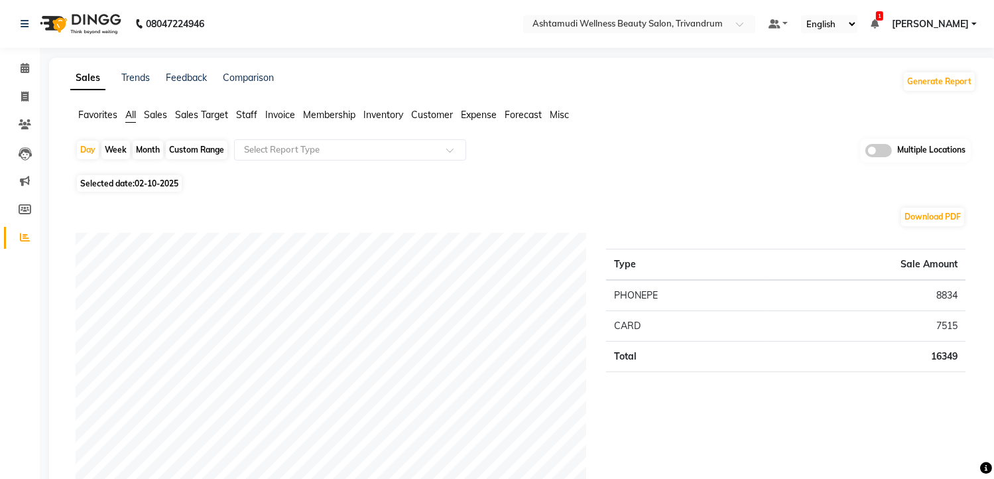
click at [166, 183] on span "02-10-2025" at bounding box center [157, 183] width 44 height 10
select select "10"
select select "2025"
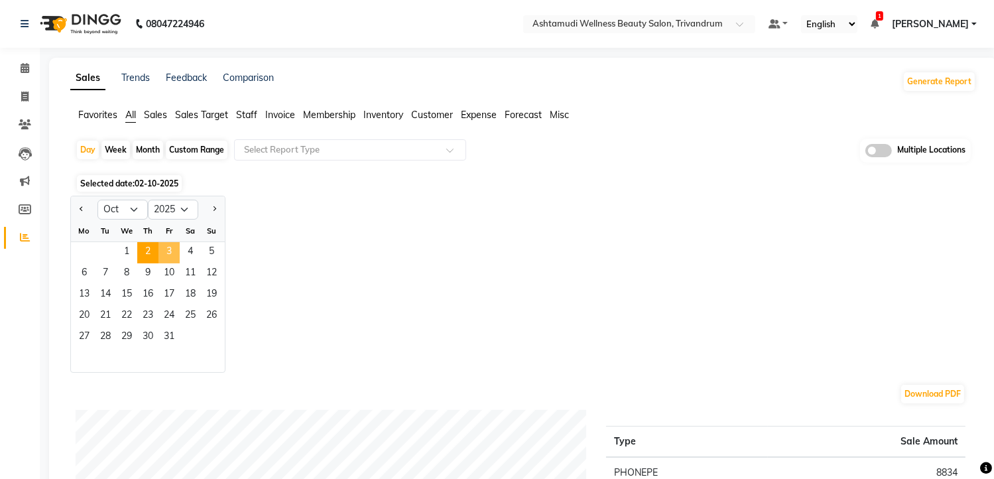
click at [161, 251] on span "3" at bounding box center [169, 252] width 21 height 21
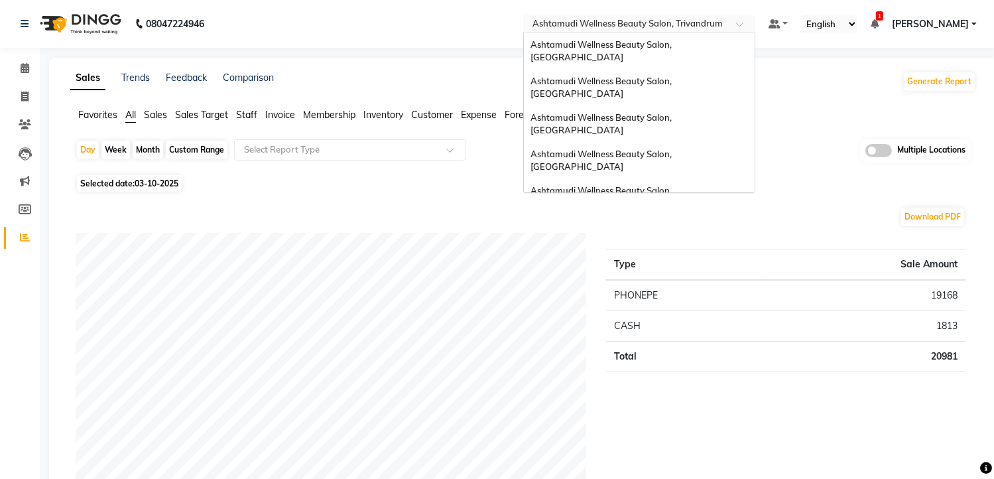
click at [649, 21] on input "text" at bounding box center [626, 25] width 192 height 13
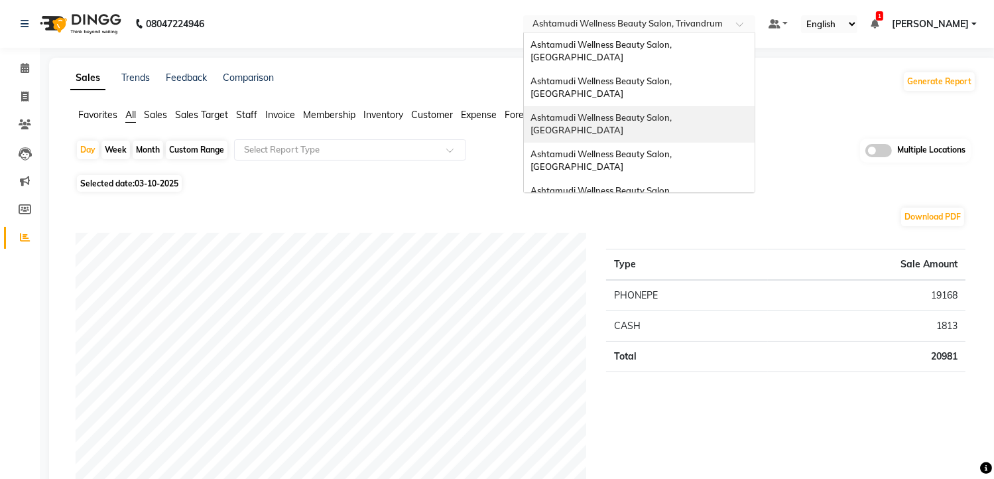
click at [650, 112] on span "Ashtamudi Wellness Beauty Salon, Kazakoottam" at bounding box center [602, 124] width 143 height 24
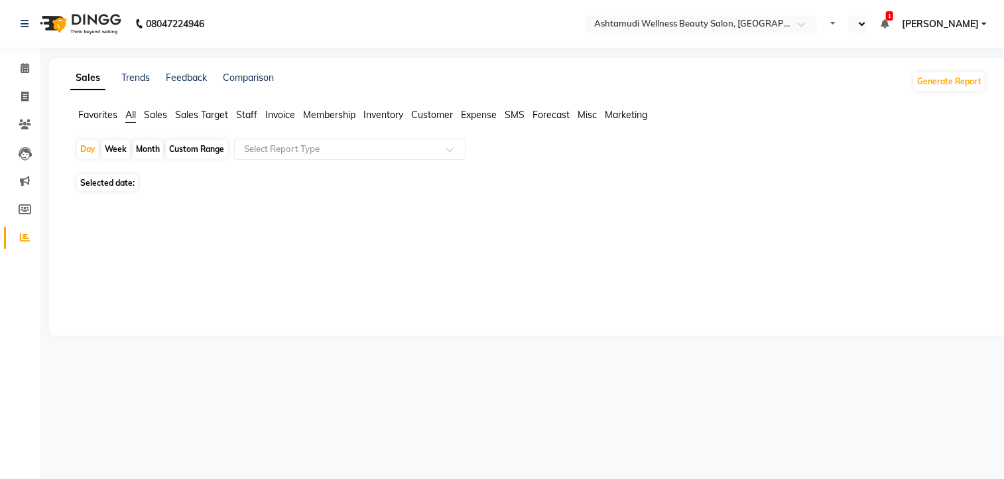
select select "en"
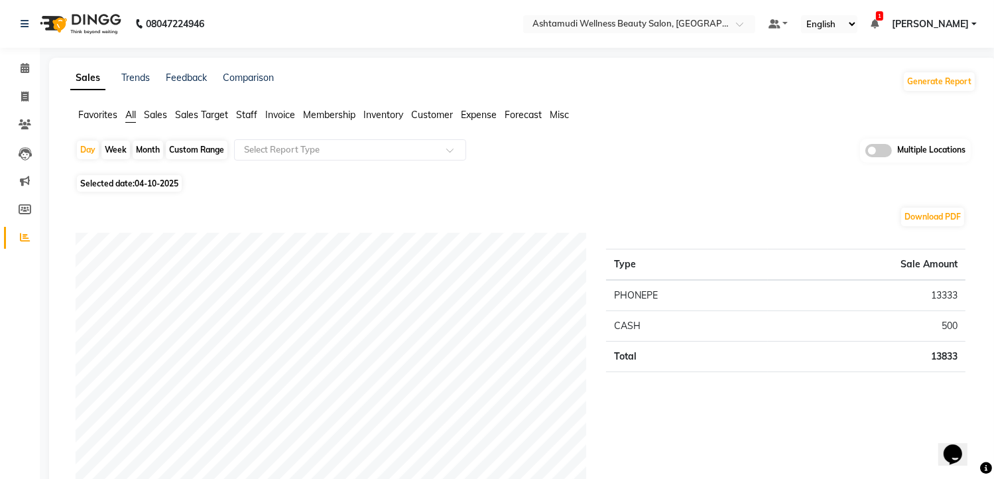
click at [154, 182] on span "04-10-2025" at bounding box center [157, 183] width 44 height 10
select select "10"
select select "2025"
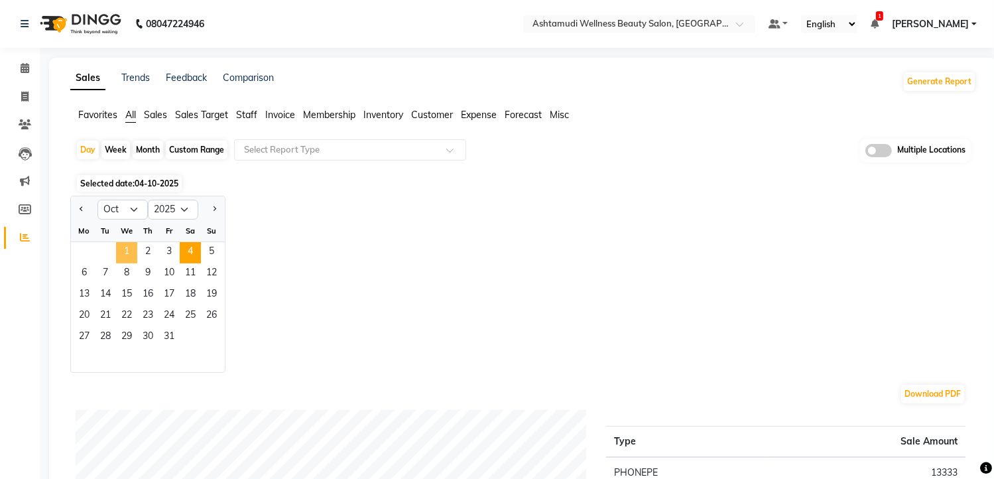
click at [133, 250] on span "1" at bounding box center [126, 252] width 21 height 21
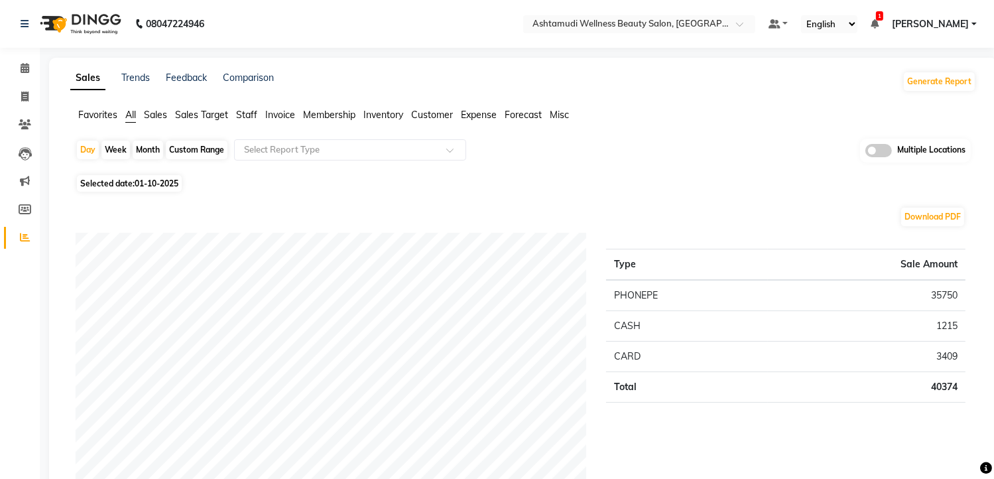
click at [174, 179] on span "01-10-2025" at bounding box center [157, 183] width 44 height 10
select select "10"
select select "2025"
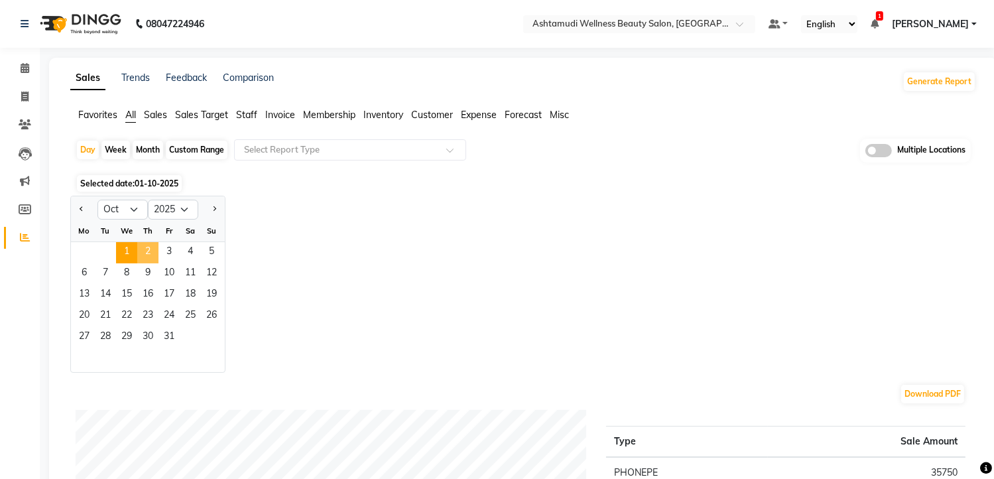
click at [151, 251] on span "2" at bounding box center [147, 252] width 21 height 21
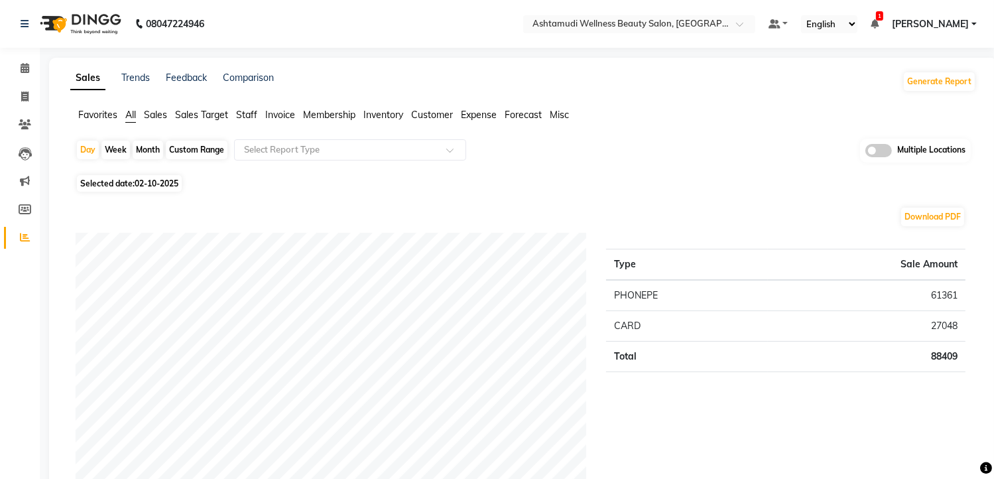
click at [178, 182] on span "02-10-2025" at bounding box center [157, 183] width 44 height 10
select select "10"
select select "2025"
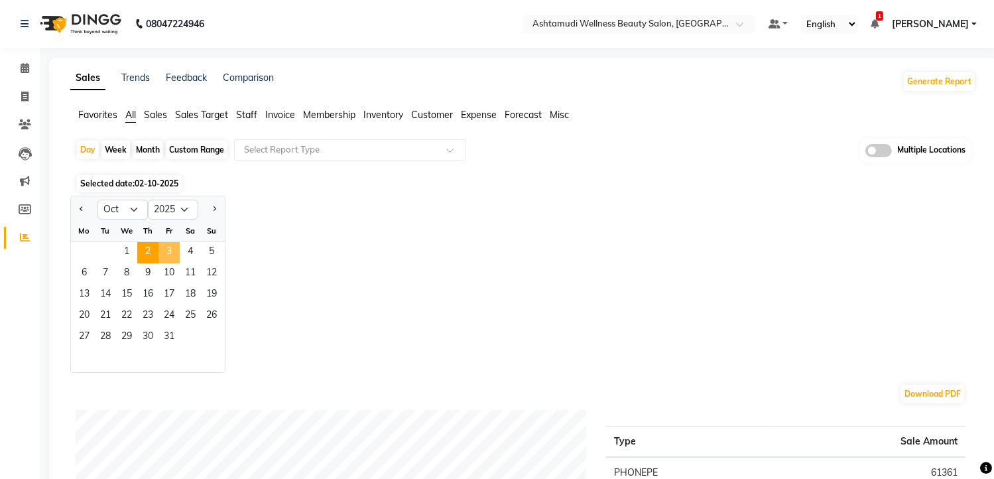
click at [165, 251] on span "3" at bounding box center [169, 252] width 21 height 21
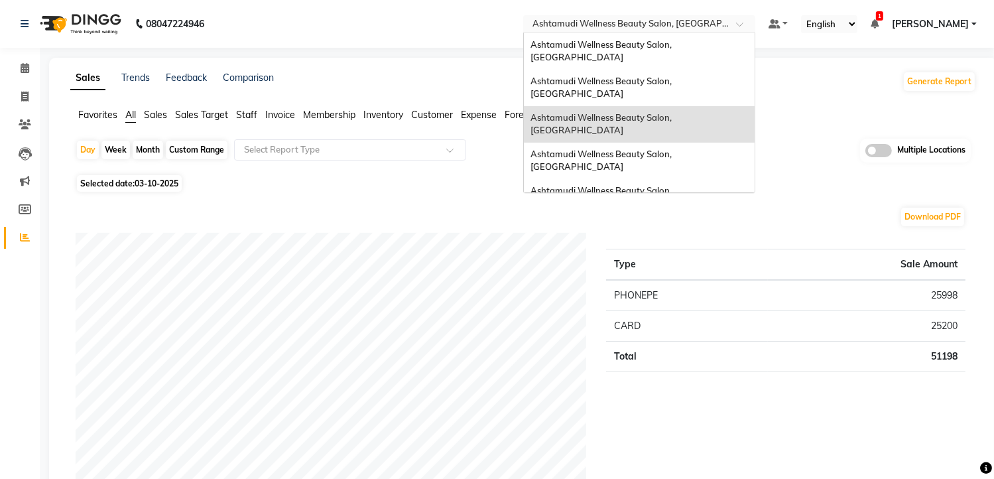
click at [606, 30] on input "text" at bounding box center [626, 25] width 192 height 13
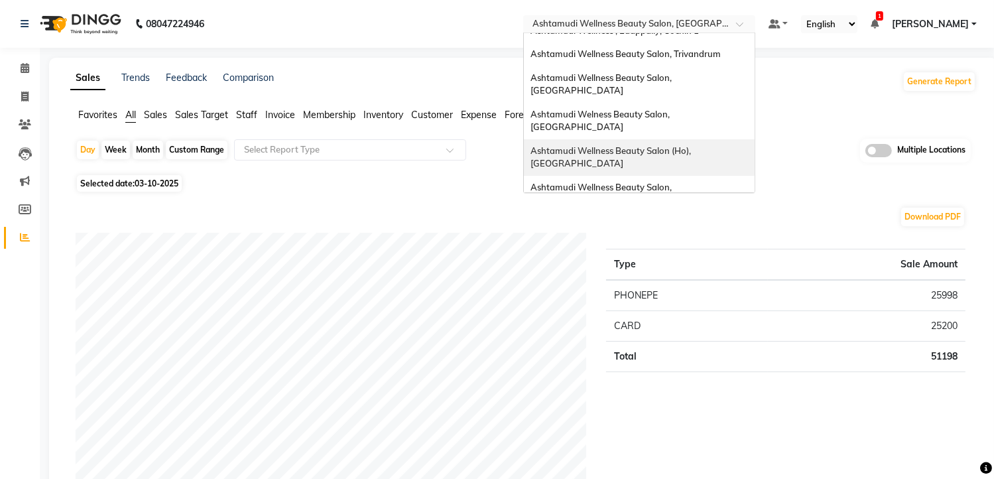
scroll to position [207, 0]
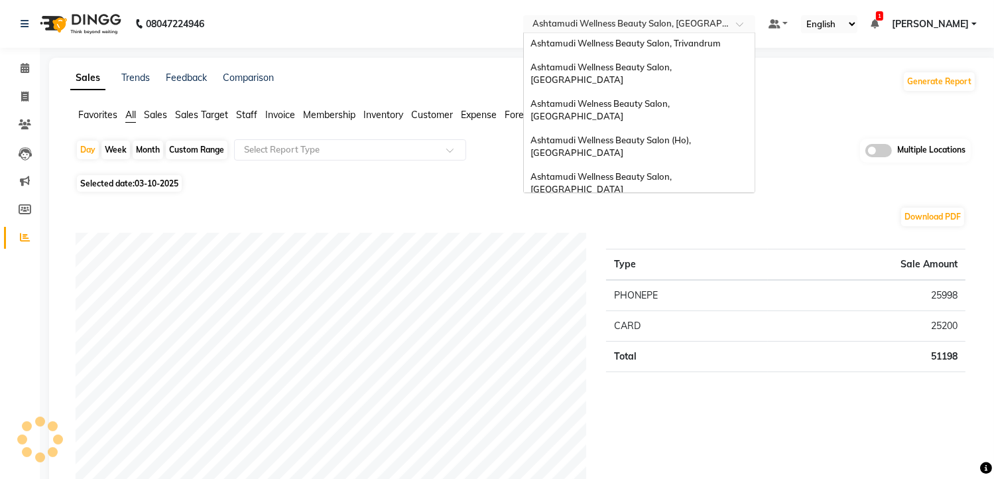
click at [650, 244] on span "Ashtamudi Beauty Lounge, [GEOGRAPHIC_DATA]" at bounding box center [634, 249] width 206 height 11
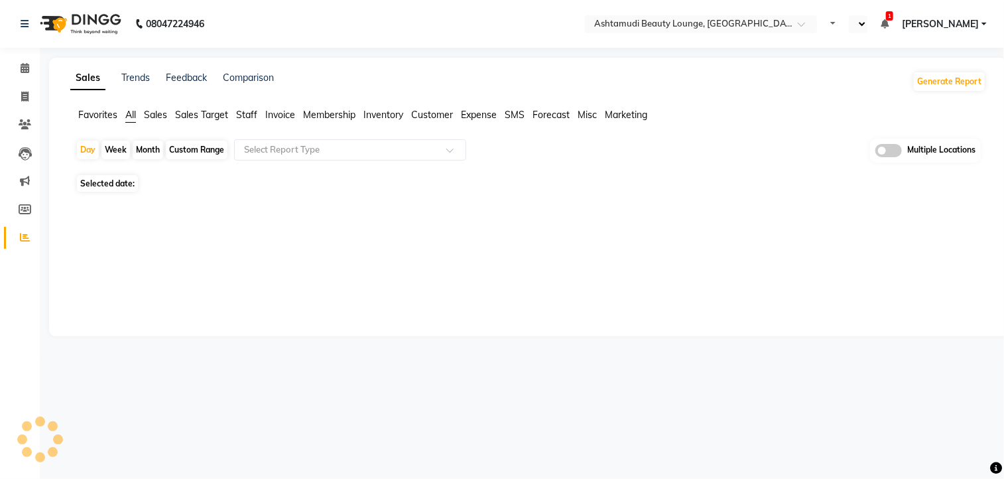
select select "en"
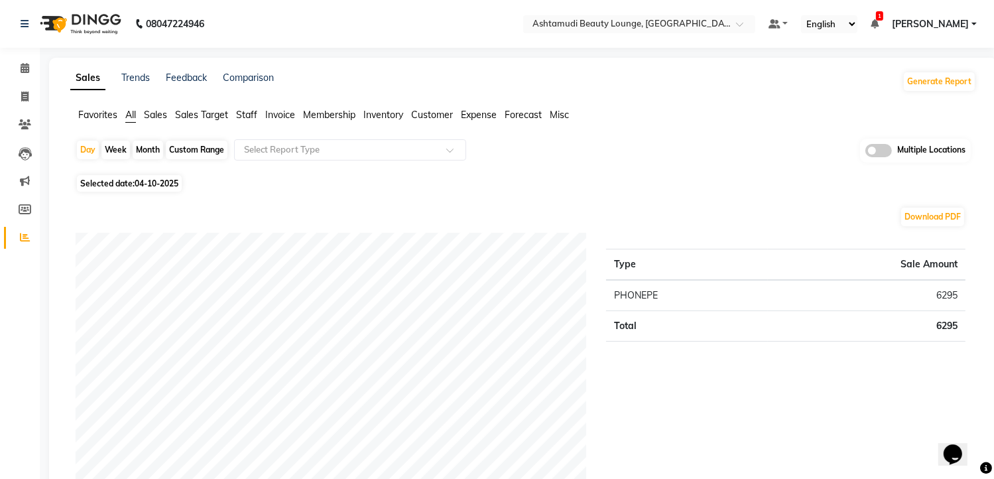
click at [162, 181] on span "04-10-2025" at bounding box center [157, 183] width 44 height 10
select select "10"
select select "2025"
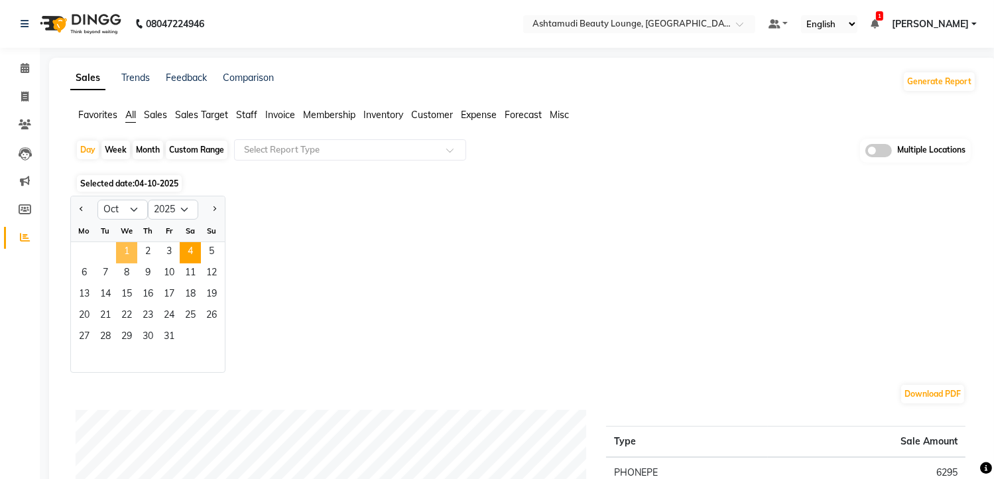
click at [128, 256] on span "1" at bounding box center [126, 252] width 21 height 21
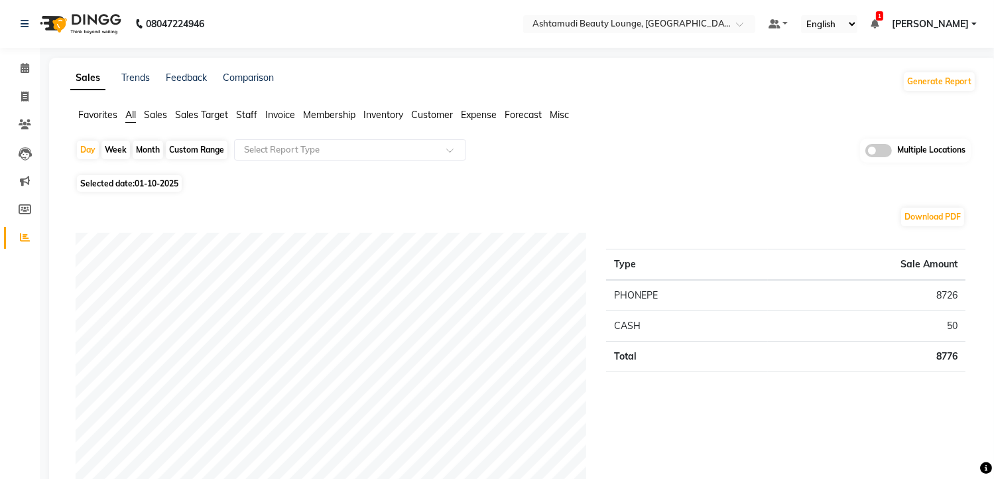
click at [160, 185] on span "01-10-2025" at bounding box center [157, 183] width 44 height 10
select select "10"
select select "2025"
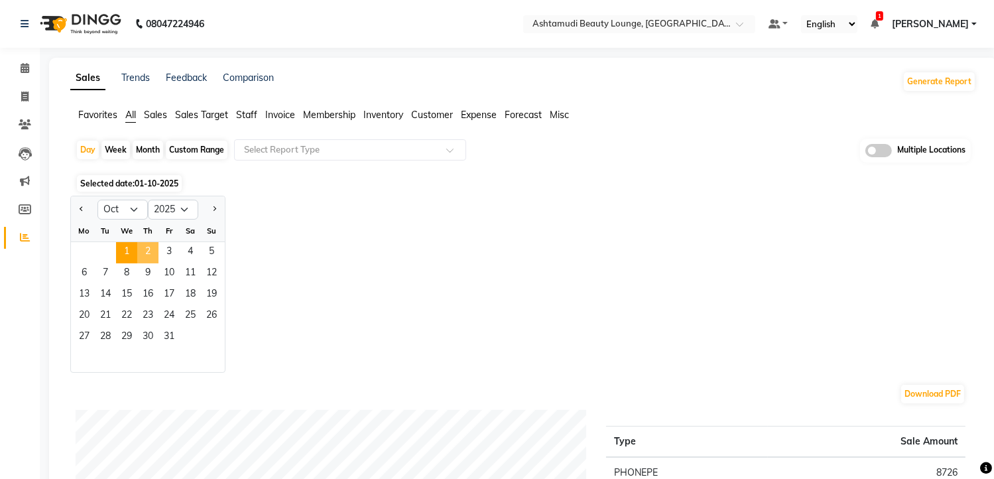
click at [151, 249] on span "2" at bounding box center [147, 252] width 21 height 21
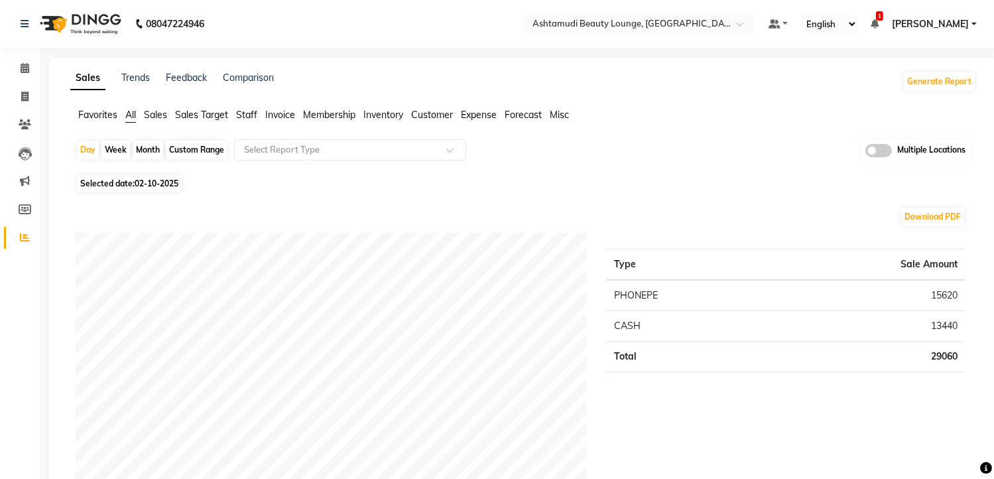
click at [166, 186] on span "02-10-2025" at bounding box center [157, 183] width 44 height 10
select select "10"
select select "2025"
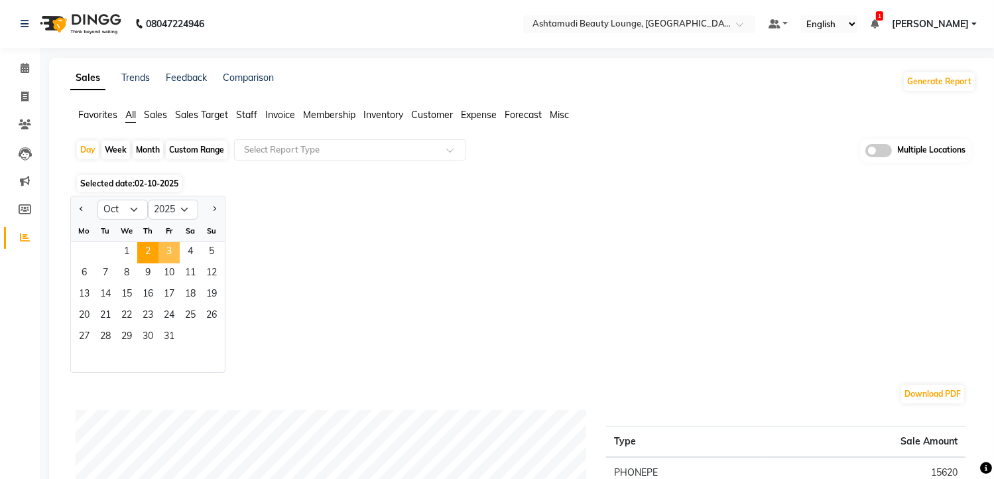
click at [167, 249] on span "3" at bounding box center [169, 252] width 21 height 21
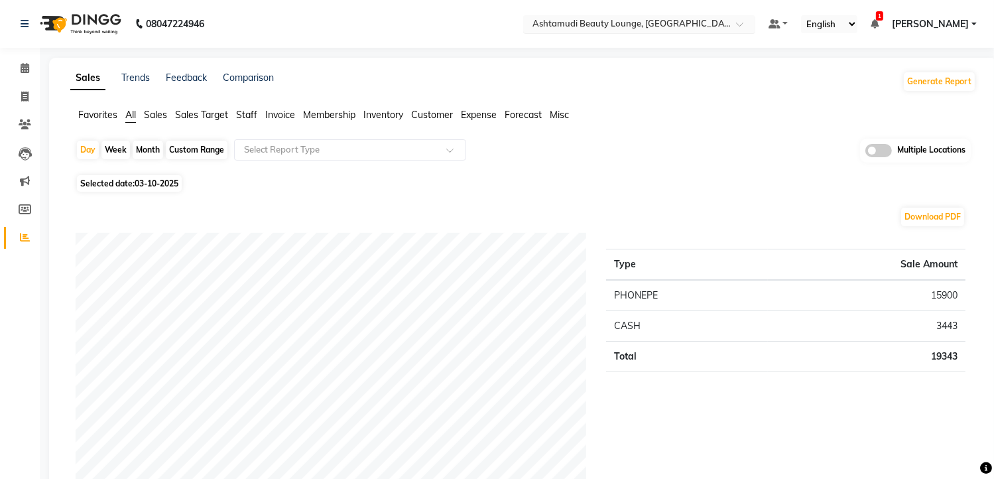
click at [627, 19] on input "text" at bounding box center [626, 25] width 192 height 13
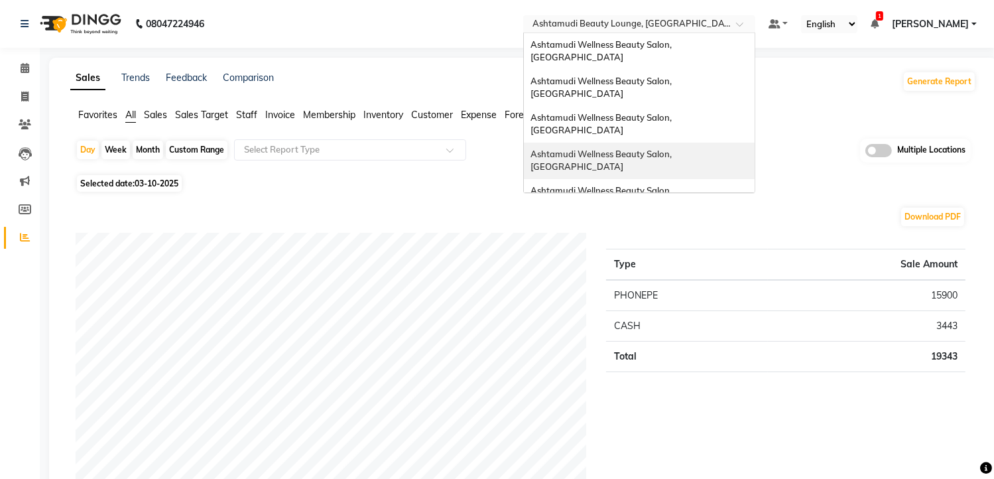
click at [668, 143] on div "Ashtamudi Wellness Beauty Salon, [GEOGRAPHIC_DATA]" at bounding box center [639, 161] width 231 height 36
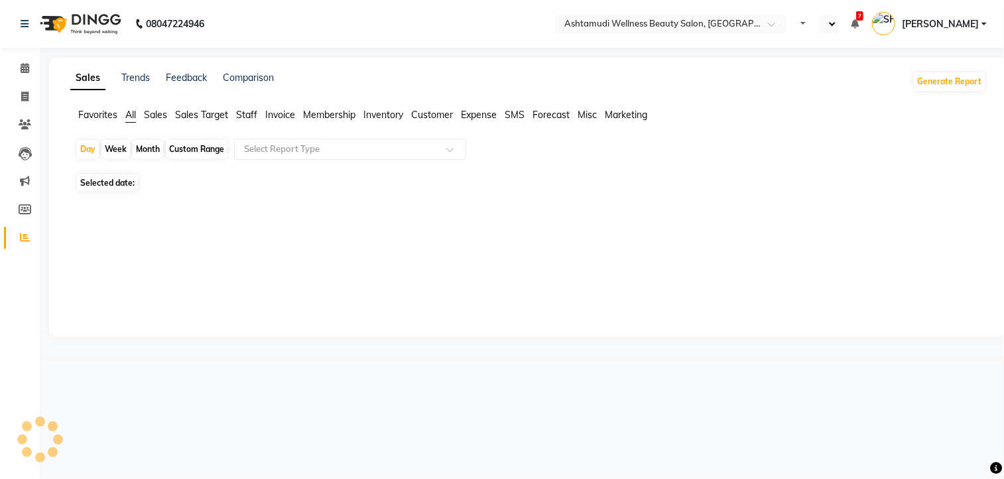
select select "en"
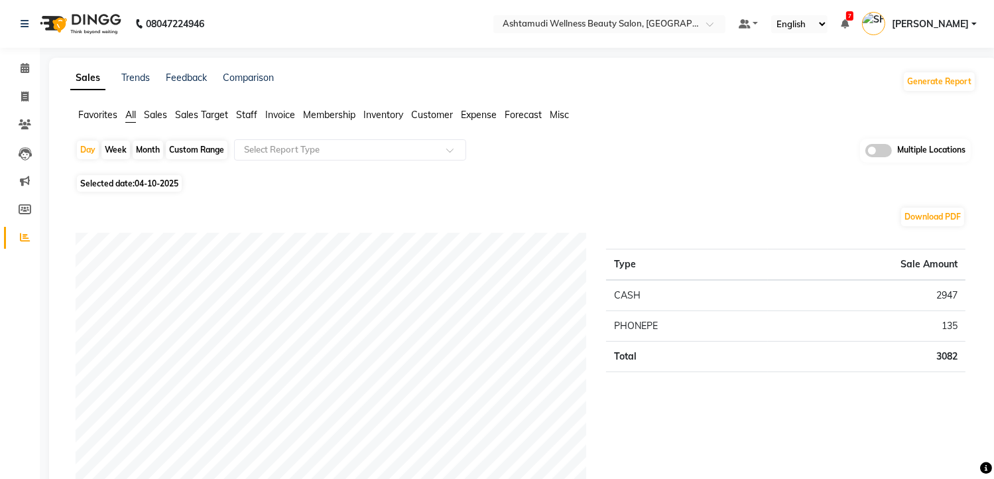
click at [152, 182] on span "04-10-2025" at bounding box center [157, 183] width 44 height 10
select select "10"
select select "2025"
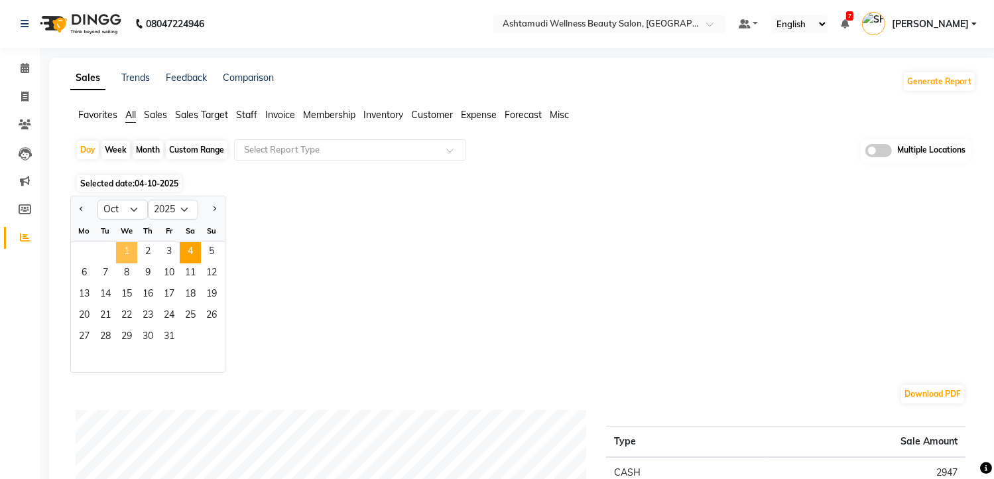
click at [129, 252] on span "1" at bounding box center [126, 252] width 21 height 21
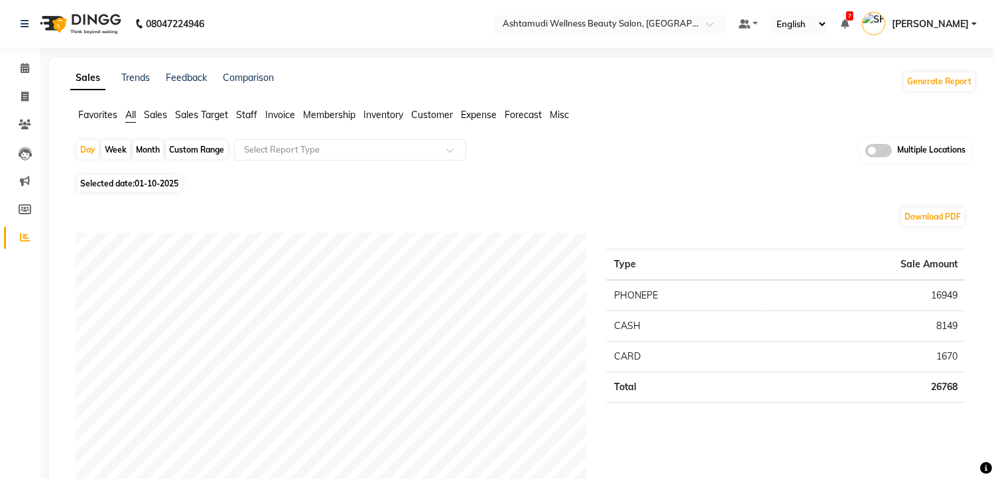
click at [136, 184] on span "01-10-2025" at bounding box center [157, 183] width 44 height 10
select select "10"
select select "2025"
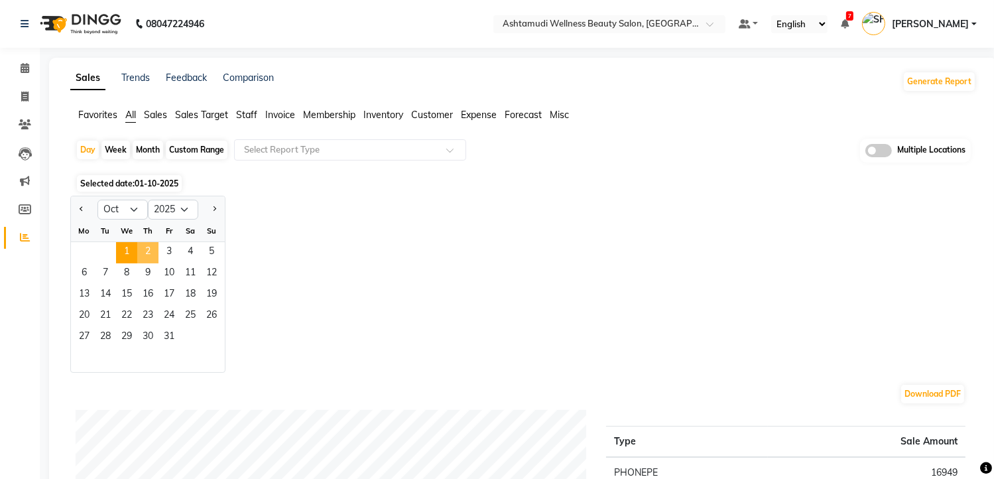
click at [156, 250] on span "2" at bounding box center [147, 252] width 21 height 21
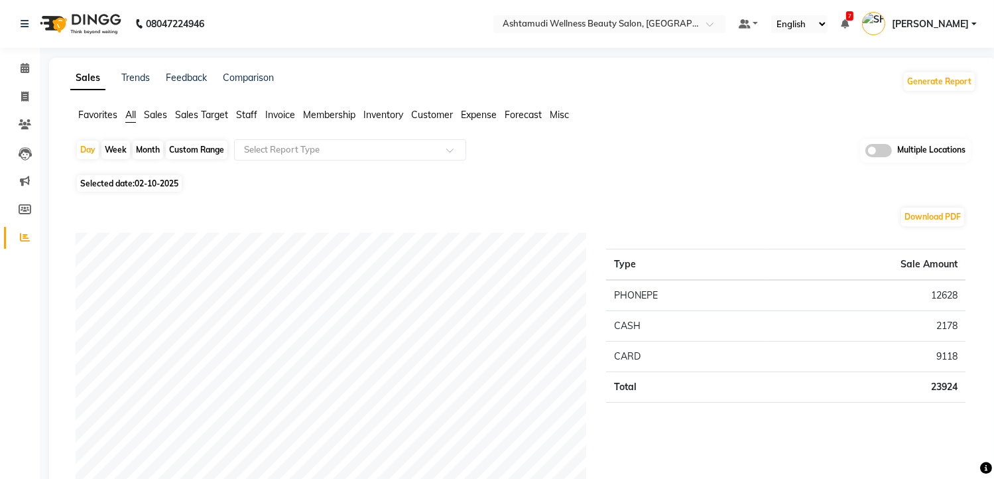
click at [167, 177] on span "Selected date: 02-10-2025" at bounding box center [129, 183] width 105 height 17
select select "10"
select select "2025"
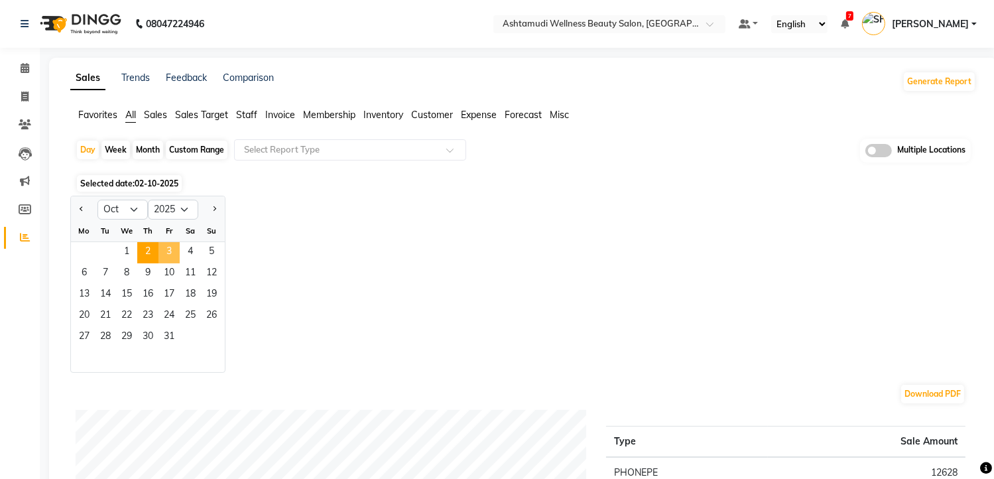
click at [161, 258] on span "3" at bounding box center [169, 252] width 21 height 21
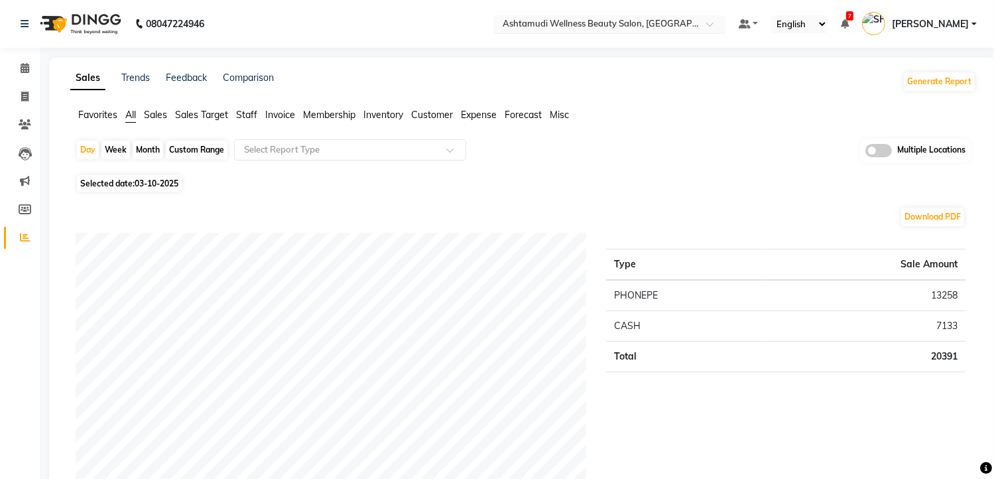
click at [635, 23] on input "text" at bounding box center [596, 25] width 192 height 13
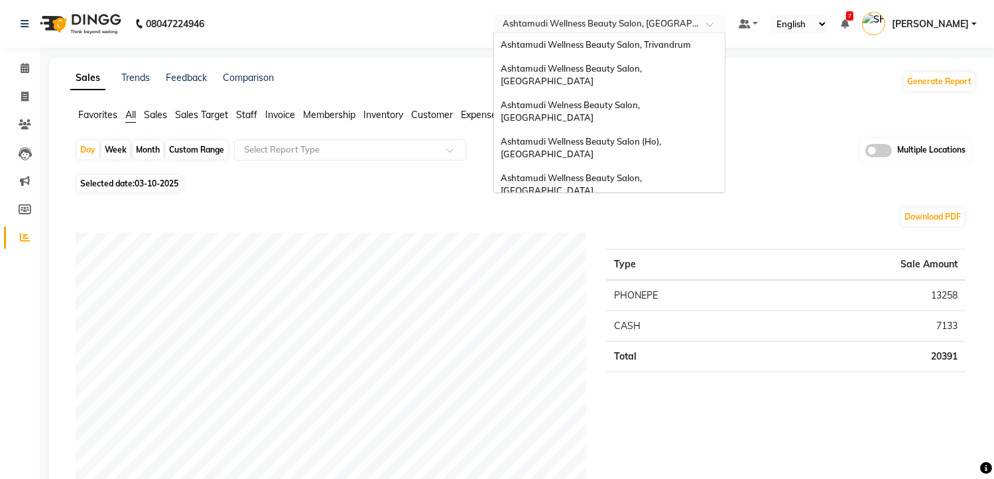
scroll to position [207, 0]
click at [644, 267] on span "Ashtamudi Wellness Beauty Salon, Alappuzha" at bounding box center [572, 279] width 143 height 24
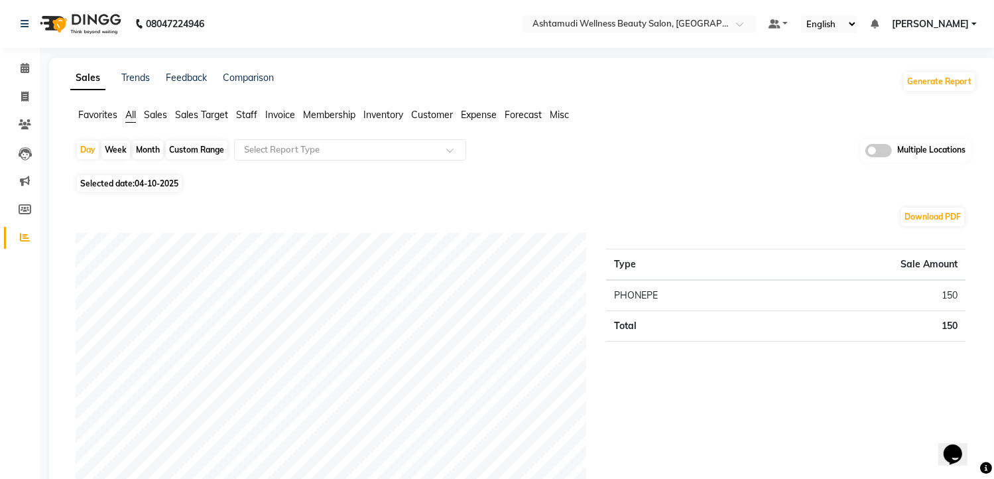
click at [162, 177] on span "Selected date: [DATE]" at bounding box center [129, 183] width 105 height 17
select select "10"
select select "2025"
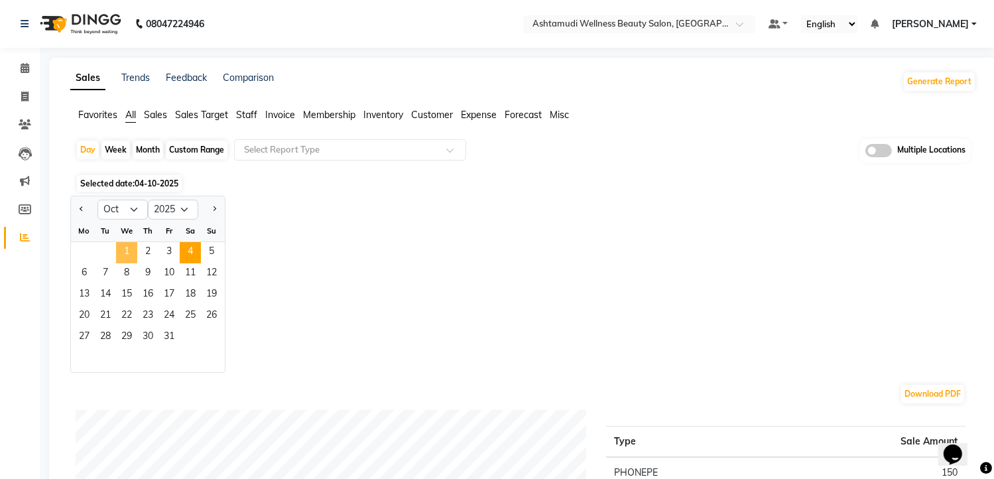
click at [119, 243] on span "1" at bounding box center [126, 252] width 21 height 21
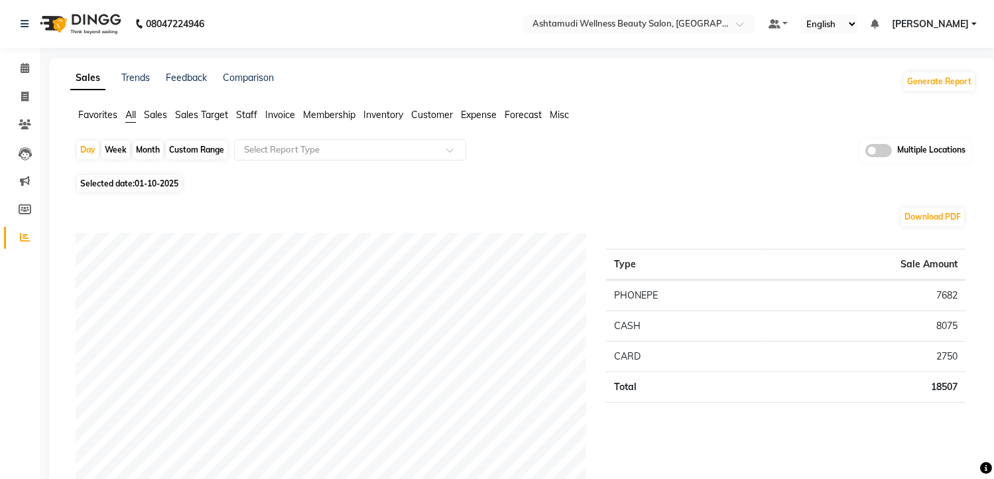
click at [160, 177] on span "Selected date: 01-10-2025" at bounding box center [129, 183] width 105 height 17
select select "10"
select select "2025"
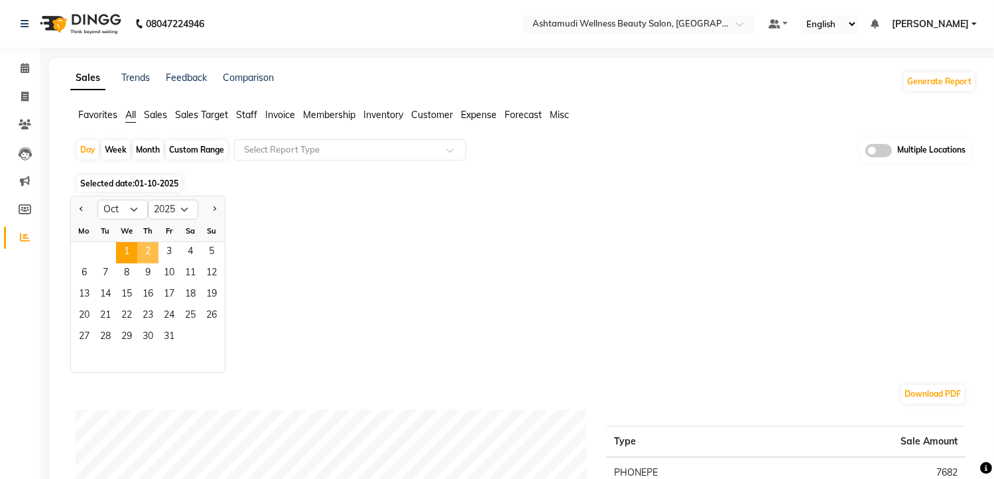
click at [153, 246] on span "2" at bounding box center [147, 252] width 21 height 21
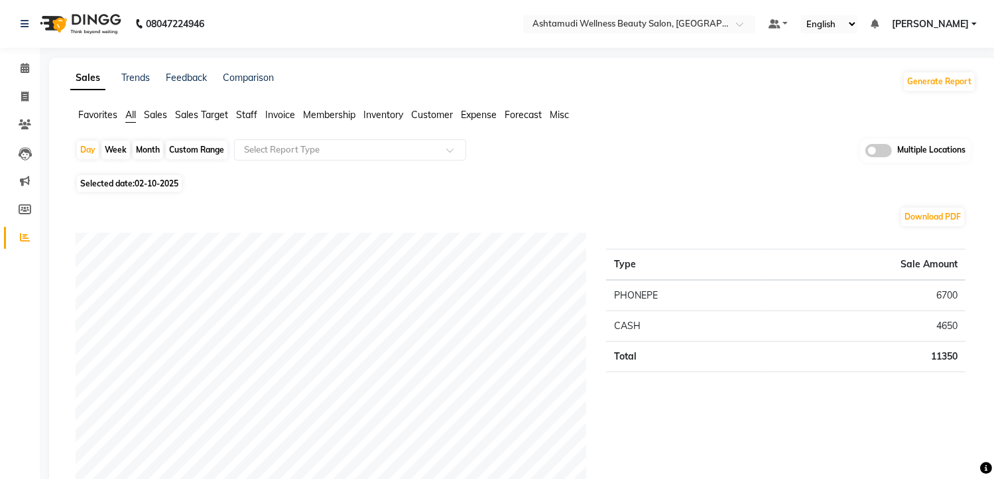
click at [148, 179] on span "02-10-2025" at bounding box center [157, 183] width 44 height 10
select select "10"
select select "2025"
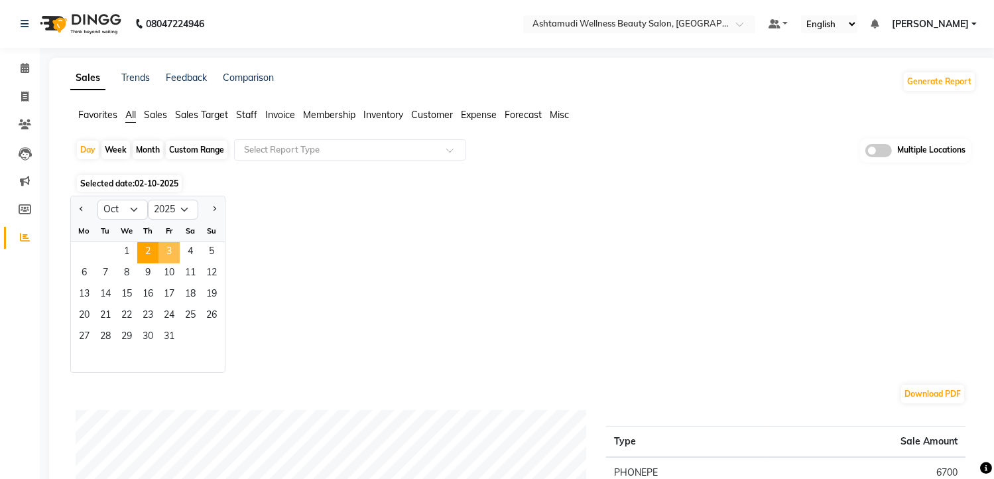
click at [167, 248] on span "3" at bounding box center [169, 252] width 21 height 21
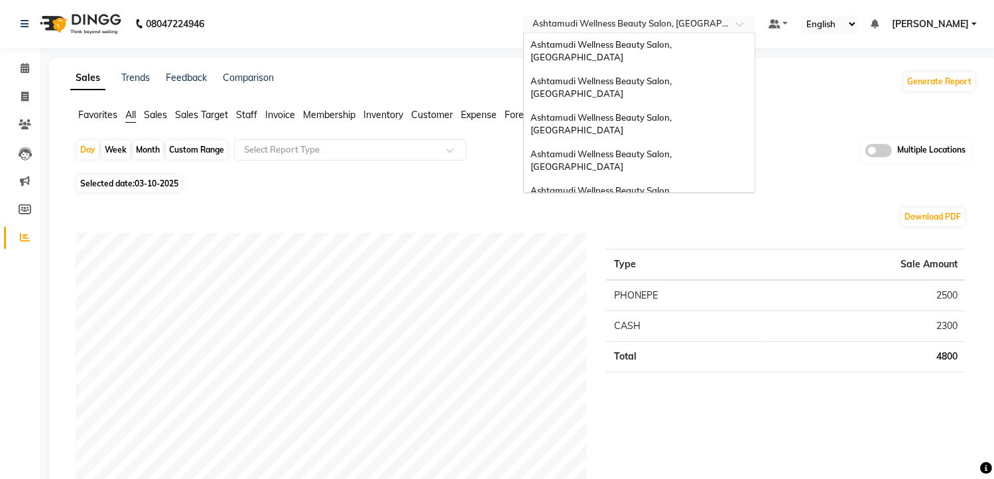
click at [626, 31] on div "Select Location × Ashtamudi Wellness Beauty Salon, Alappuzha" at bounding box center [639, 24] width 232 height 18
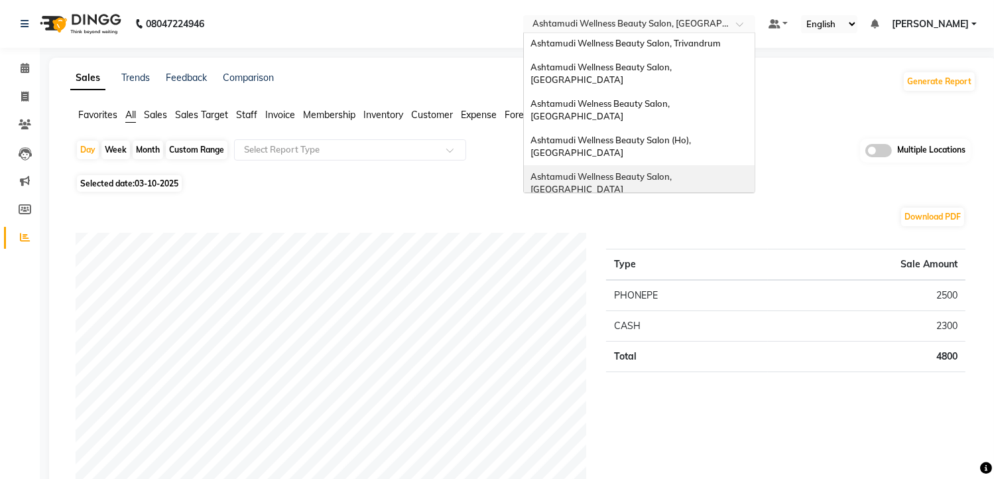
click at [649, 165] on div "Ashtamudi Wellness Beauty Salon, [GEOGRAPHIC_DATA]" at bounding box center [639, 183] width 231 height 36
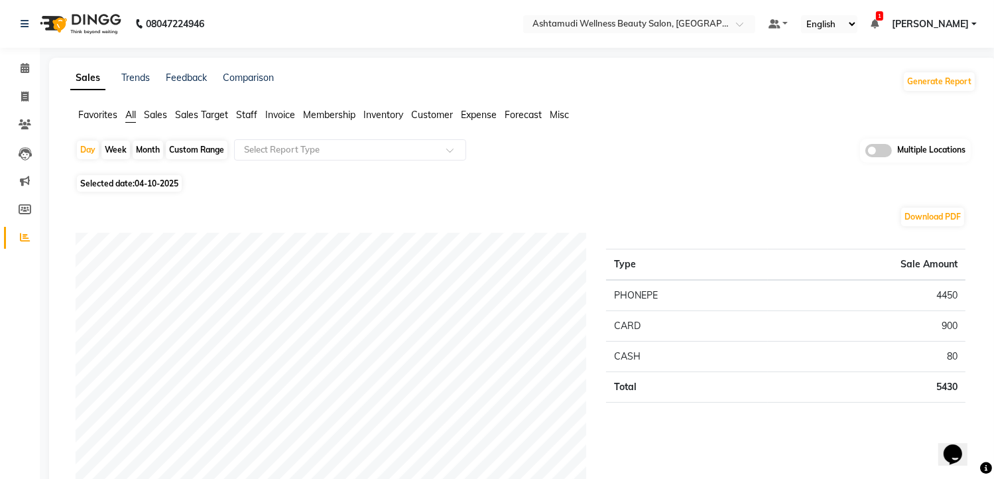
click at [168, 184] on span "04-10-2025" at bounding box center [157, 183] width 44 height 10
select select "10"
select select "2025"
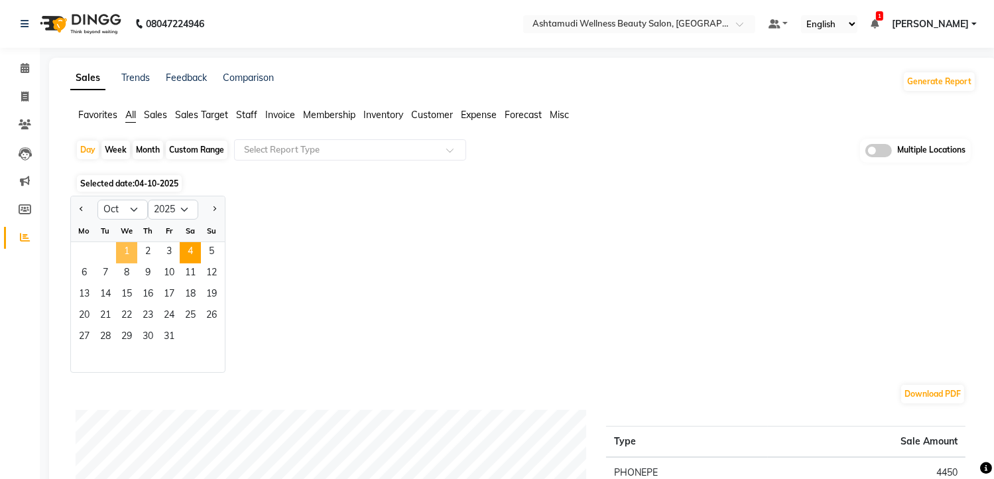
click at [125, 259] on span "1" at bounding box center [126, 252] width 21 height 21
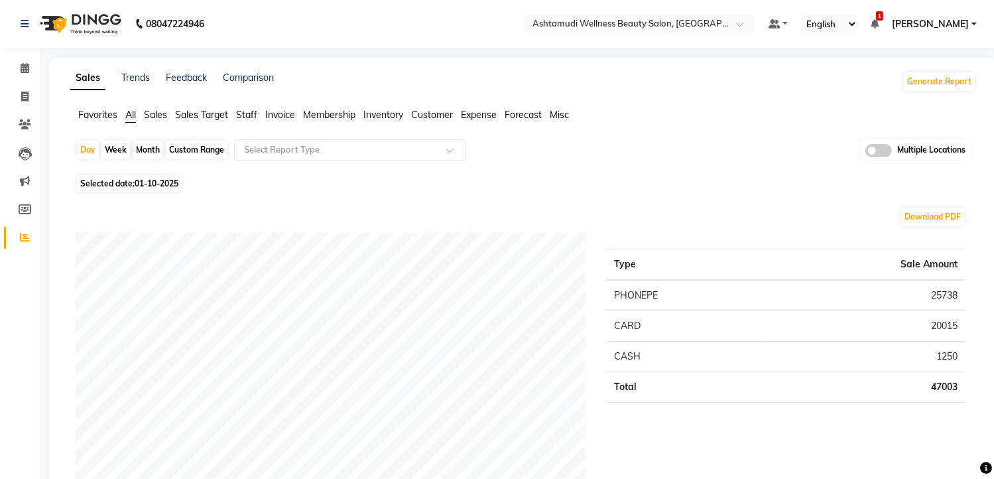
click at [175, 179] on span "01-10-2025" at bounding box center [157, 183] width 44 height 10
select select "10"
select select "2025"
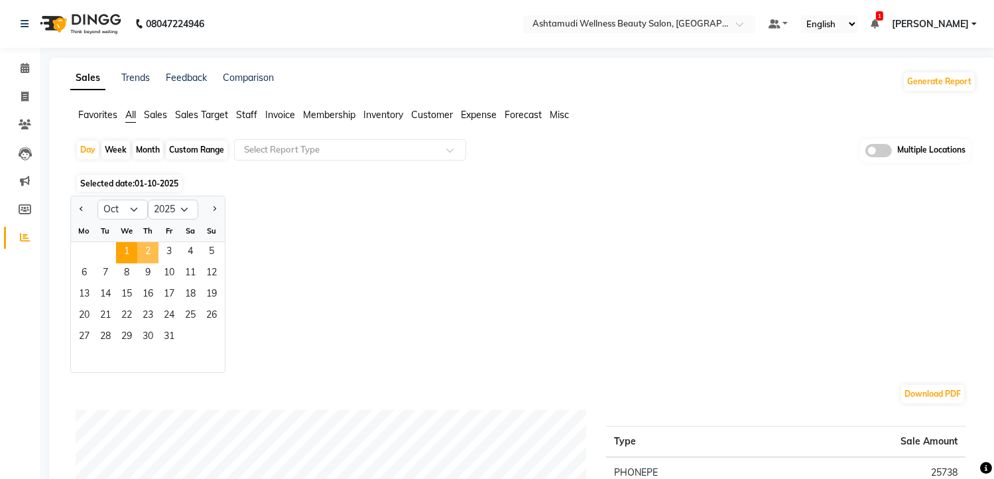
click at [151, 248] on span "2" at bounding box center [147, 252] width 21 height 21
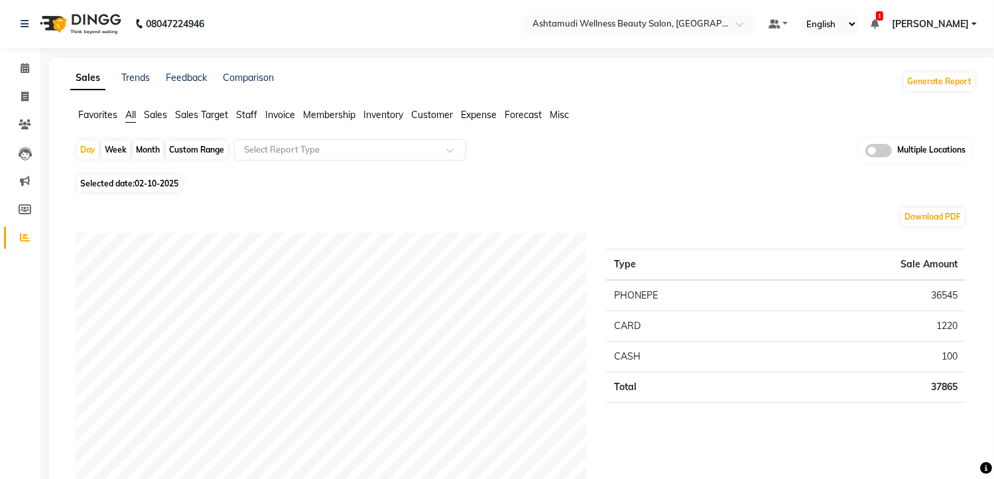
click at [151, 182] on span "02-10-2025" at bounding box center [157, 183] width 44 height 10
select select "10"
select select "2025"
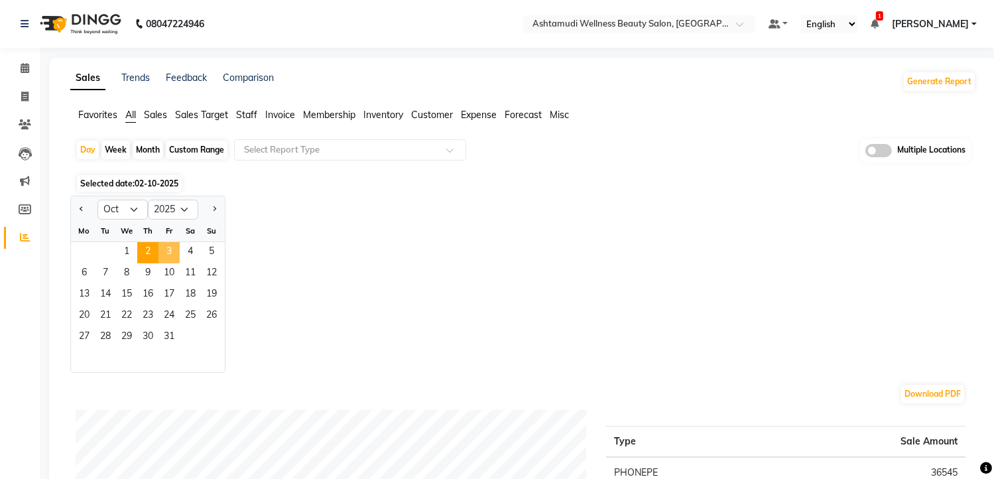
click at [163, 256] on span "3" at bounding box center [169, 252] width 21 height 21
